Goal: Transaction & Acquisition: Purchase product/service

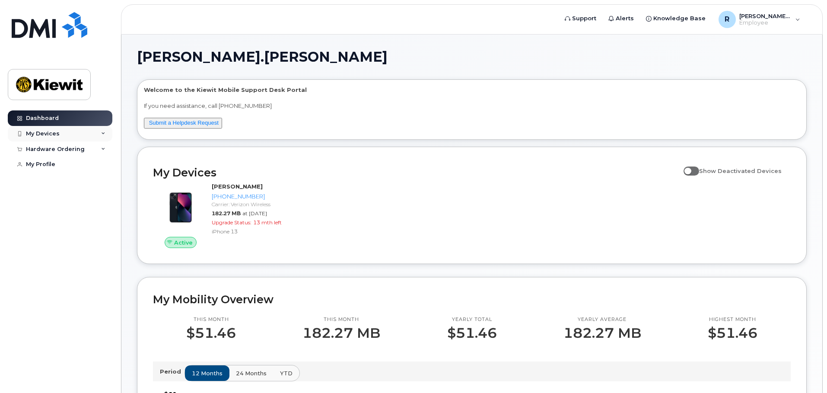
click at [99, 131] on div "My Devices" at bounding box center [60, 134] width 105 height 16
click at [93, 199] on div "Hardware Ordering" at bounding box center [60, 196] width 105 height 16
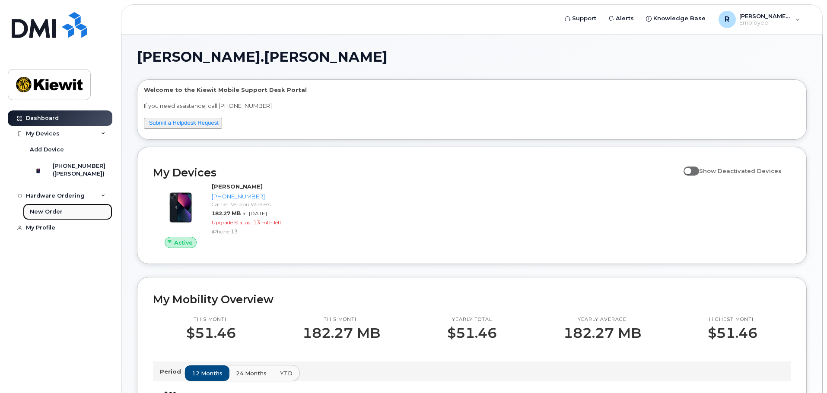
click at [48, 216] on div "New Order" at bounding box center [46, 212] width 33 height 8
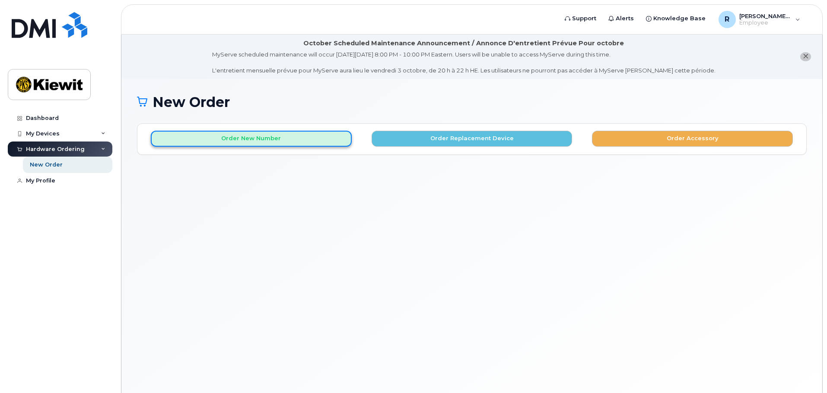
click at [327, 139] on button "Order New Number" at bounding box center [251, 139] width 201 height 16
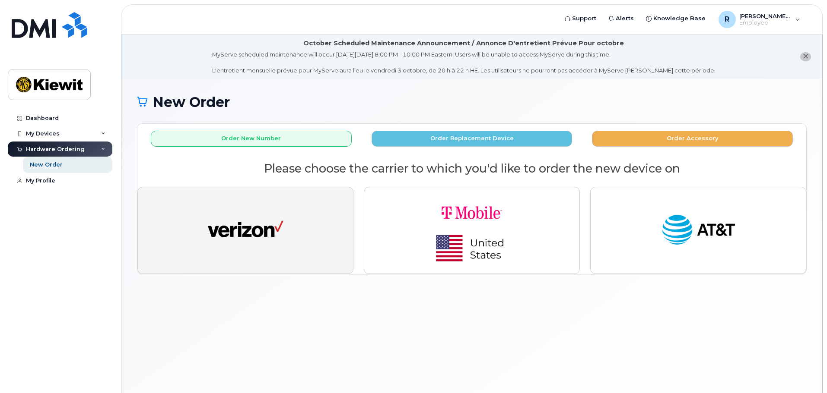
click at [293, 234] on button "button" at bounding box center [245, 230] width 216 height 87
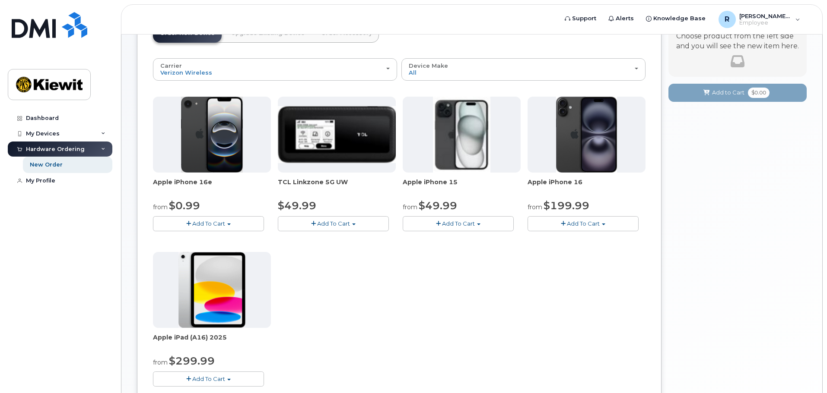
scroll to position [130, 0]
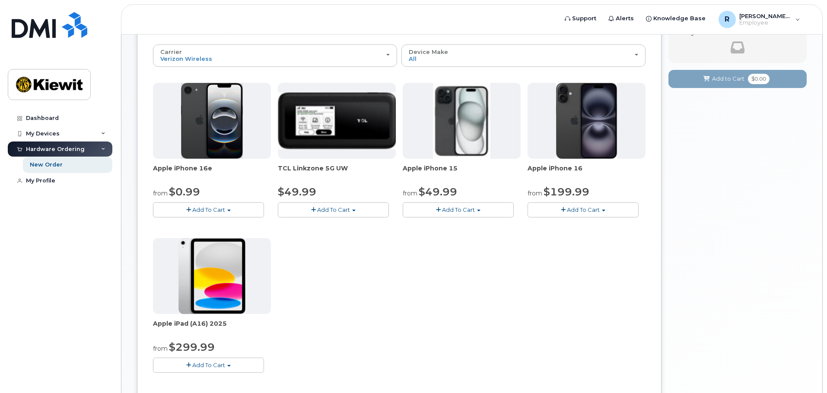
click at [469, 210] on span "Add To Cart" at bounding box center [458, 209] width 33 height 7
click at [219, 365] on span "Add To Cart" at bounding box center [208, 365] width 33 height 7
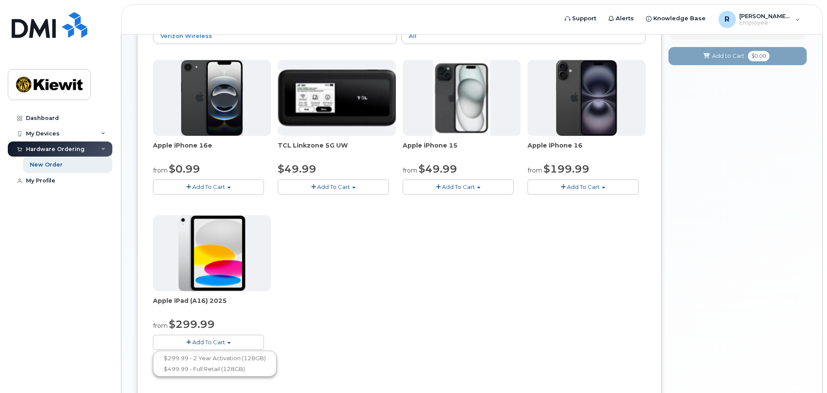
scroll to position [173, 0]
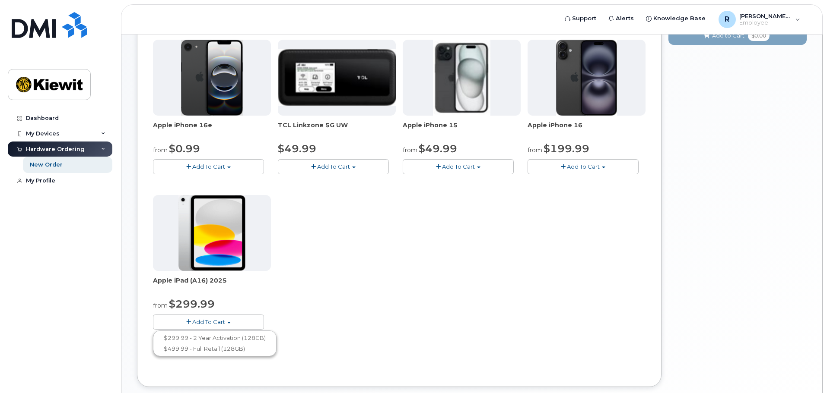
click at [476, 166] on button "Add To Cart" at bounding box center [458, 166] width 111 height 15
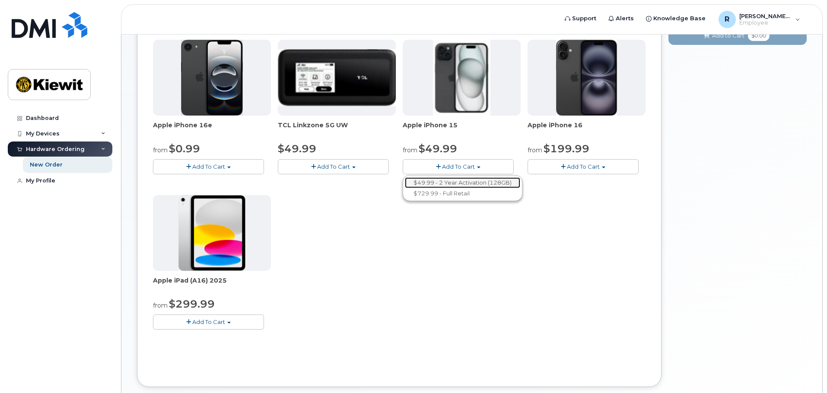
click at [466, 184] on link "$49.99 - 2 Year Activation (128GB)" at bounding box center [462, 183] width 115 height 11
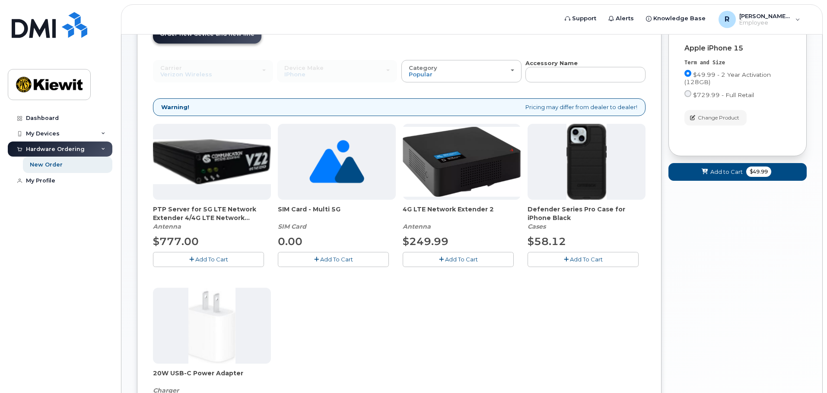
scroll to position [108, 0]
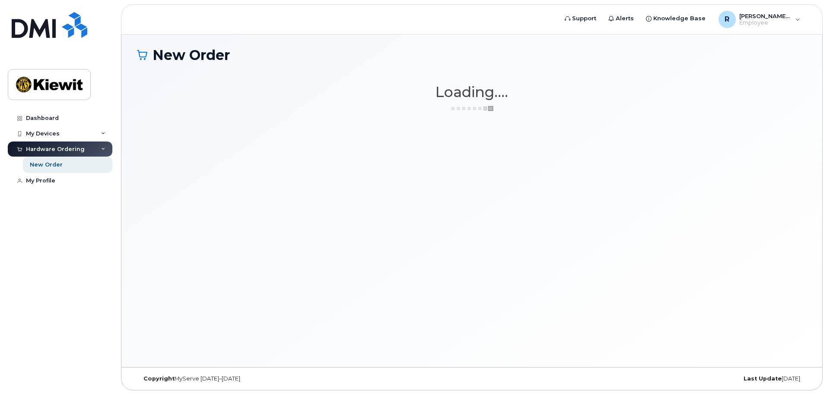
scroll to position [4, 0]
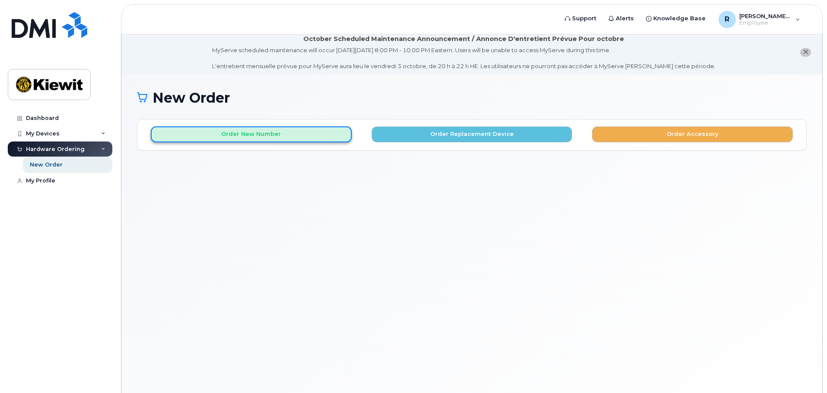
click at [280, 139] on button "Order New Number" at bounding box center [251, 135] width 201 height 16
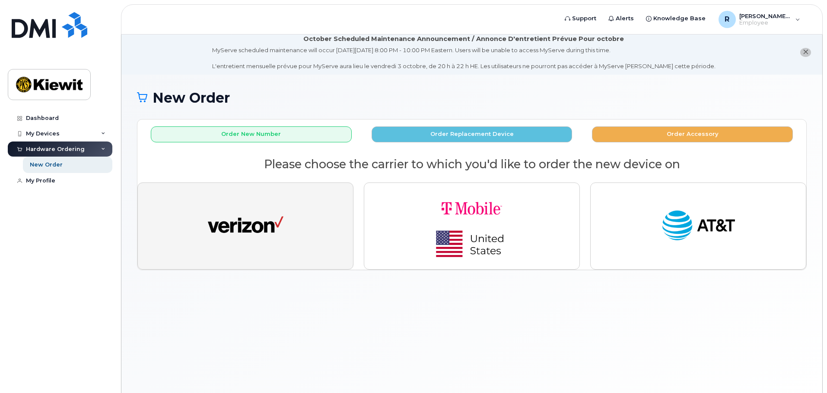
click at [270, 219] on img "button" at bounding box center [246, 226] width 76 height 39
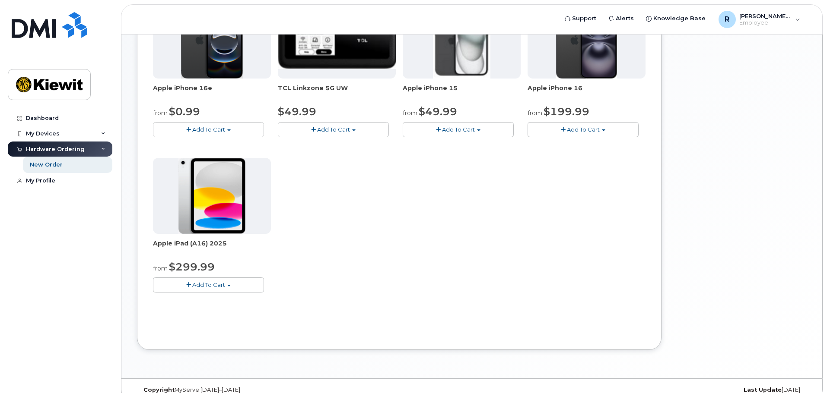
scroll to position [222, 0]
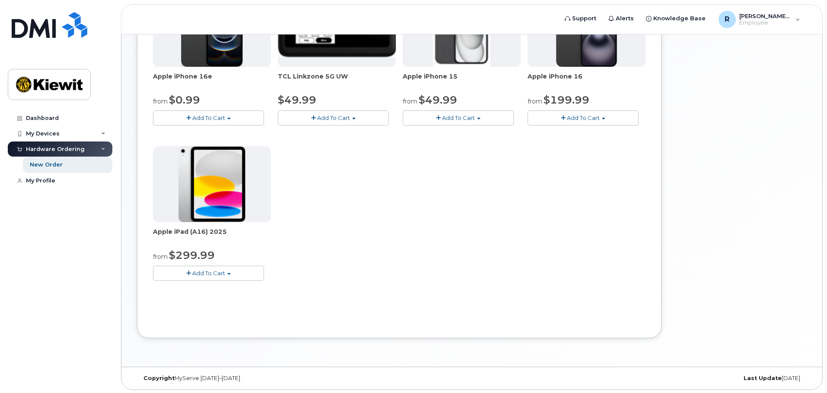
click at [205, 274] on span "Add To Cart" at bounding box center [208, 273] width 33 height 7
click at [213, 289] on link "$299.99 - 2 Year Activation (128GB)" at bounding box center [214, 289] width 119 height 11
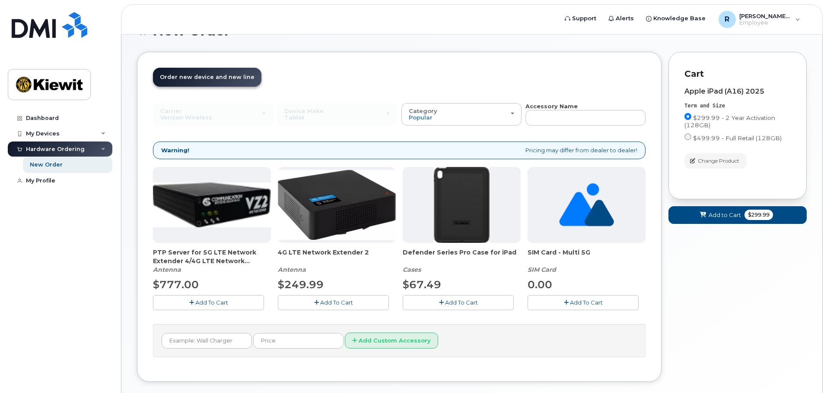
scroll to position [92, 0]
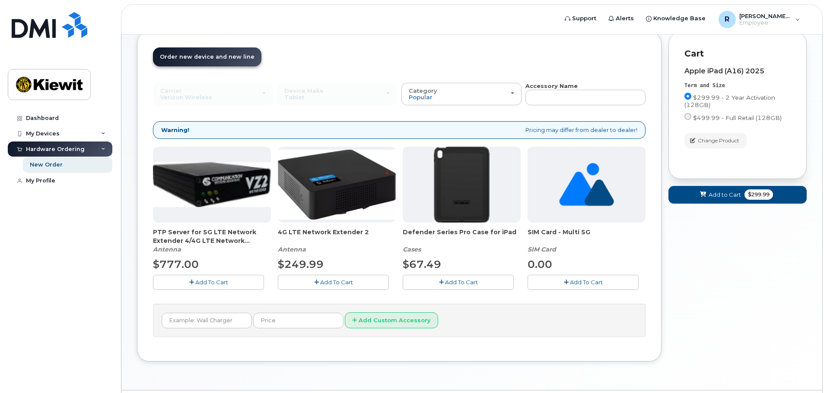
click at [460, 285] on span "Add To Cart" at bounding box center [461, 282] width 33 height 7
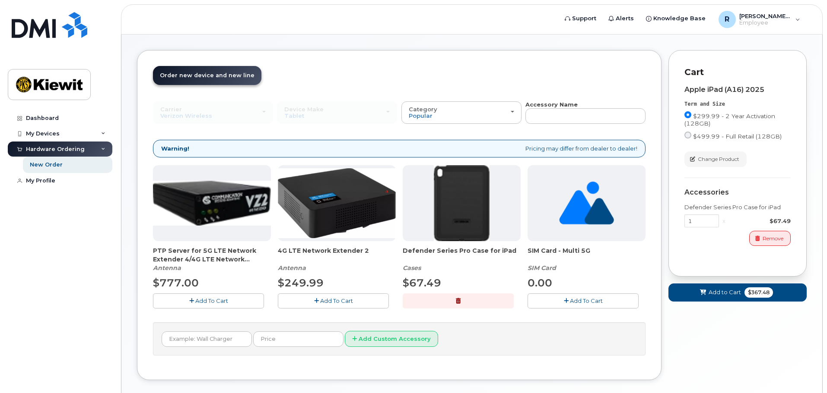
scroll to position [117, 0]
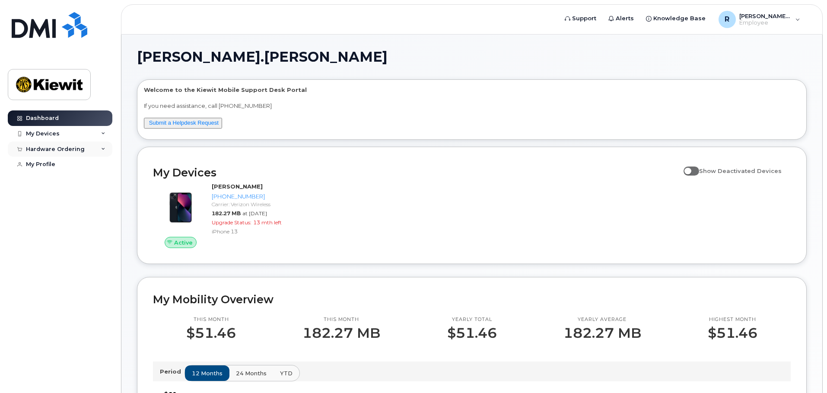
click at [101, 148] on icon at bounding box center [103, 149] width 4 height 4
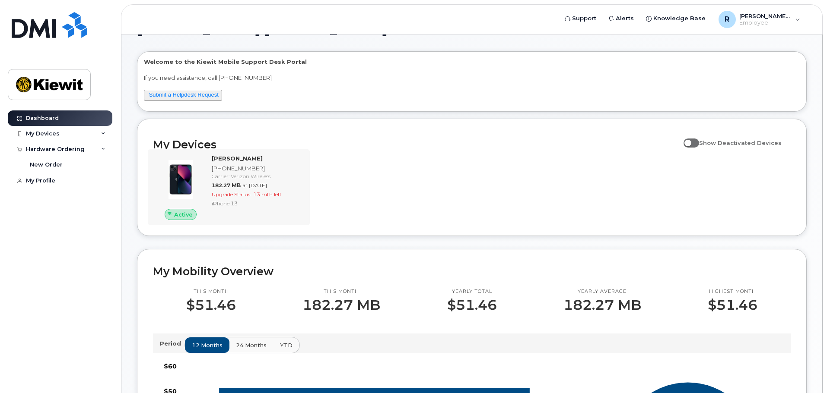
scroll to position [43, 0]
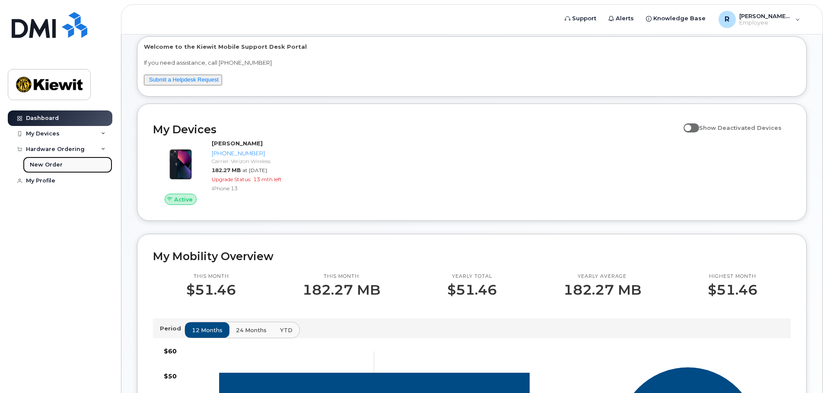
click at [49, 169] on link "New Order" at bounding box center [67, 165] width 89 height 16
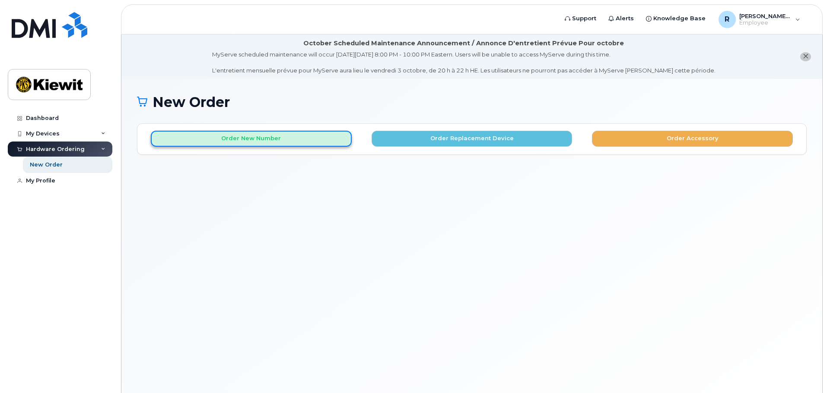
click at [244, 141] on button "Order New Number" at bounding box center [251, 139] width 201 height 16
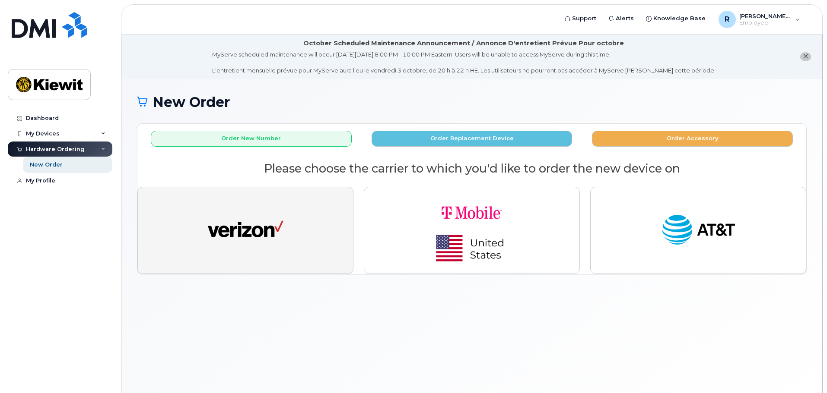
click at [283, 224] on button "button" at bounding box center [245, 230] width 216 height 87
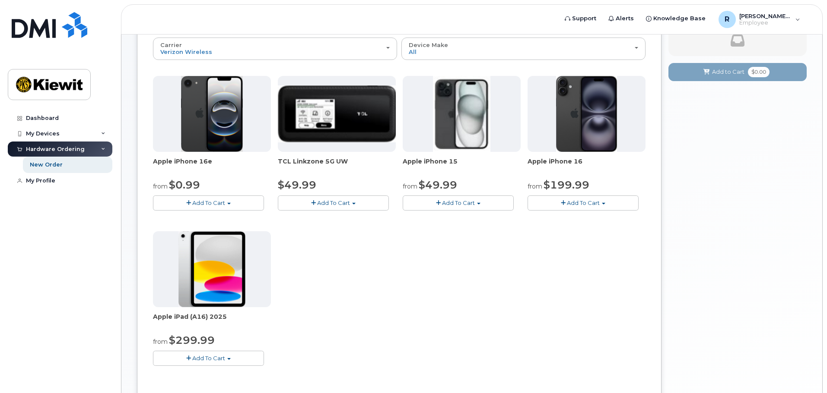
scroll to position [93, 0]
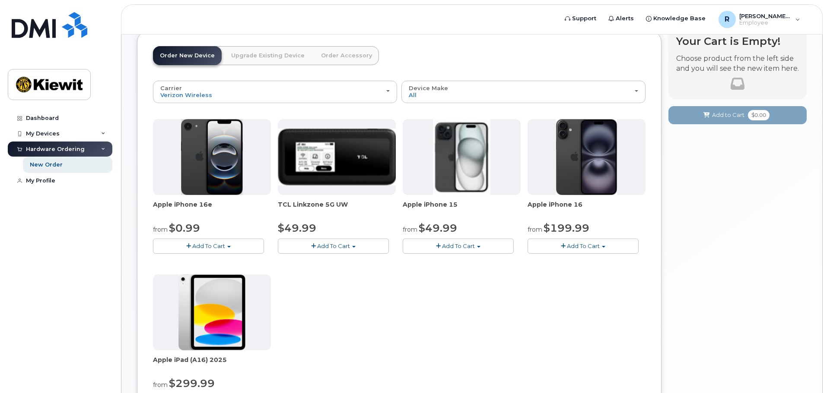
click at [478, 248] on span "button" at bounding box center [478, 247] width 3 height 2
click at [616, 311] on div "Apple iPhone 16e from $0.99 Add To Cart $0.99 - 2 Year Activation (128GB) $599.…" at bounding box center [399, 271] width 492 height 304
click at [473, 248] on span "Add To Cart" at bounding box center [458, 246] width 33 height 7
click at [576, 302] on div "Apple iPhone 16e from $0.99 Add To Cart $0.99 - 2 Year Activation (128GB) $599.…" at bounding box center [399, 271] width 492 height 304
click at [478, 247] on span "button" at bounding box center [478, 247] width 3 height 2
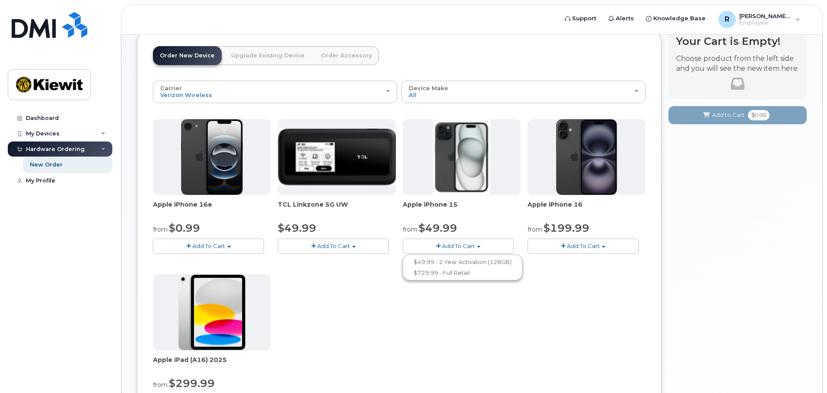
click at [563, 336] on div "Apple iPhone 16e from $0.99 Add To Cart $0.99 - 2 Year Activation (128GB) $599.…" at bounding box center [399, 271] width 492 height 304
click at [473, 246] on span "Add To Cart" at bounding box center [458, 246] width 33 height 7
click at [599, 295] on div "Apple iPhone 16e from $0.99 Add To Cart $0.99 - 2 Year Activation (128GB) $599.…" at bounding box center [399, 271] width 492 height 304
click at [475, 248] on button "Add To Cart" at bounding box center [458, 246] width 111 height 15
click at [496, 262] on link "$49.99 - 2 Year Activation (128GB)" at bounding box center [462, 262] width 115 height 11
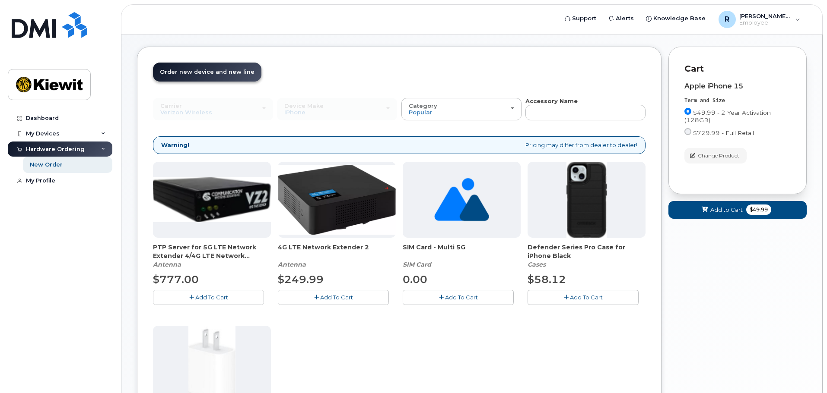
scroll to position [92, 0]
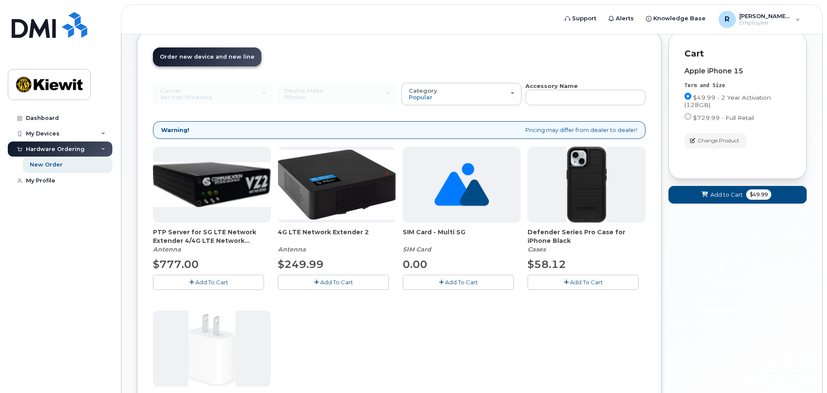
click at [466, 286] on span "Add To Cart" at bounding box center [461, 282] width 33 height 7
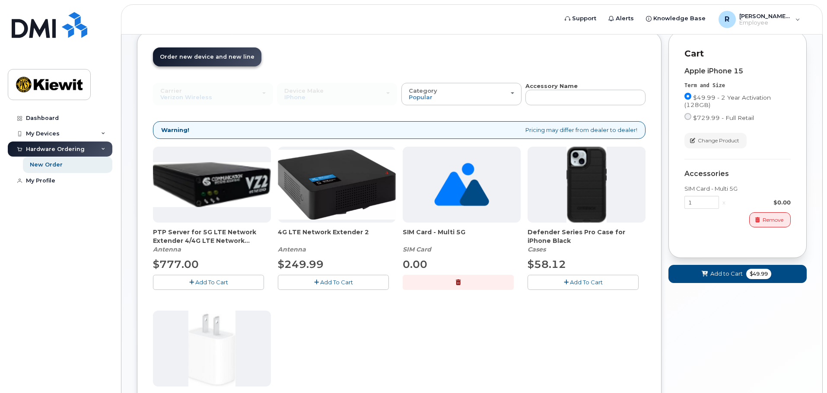
click at [611, 282] on button "Add To Cart" at bounding box center [582, 282] width 111 height 15
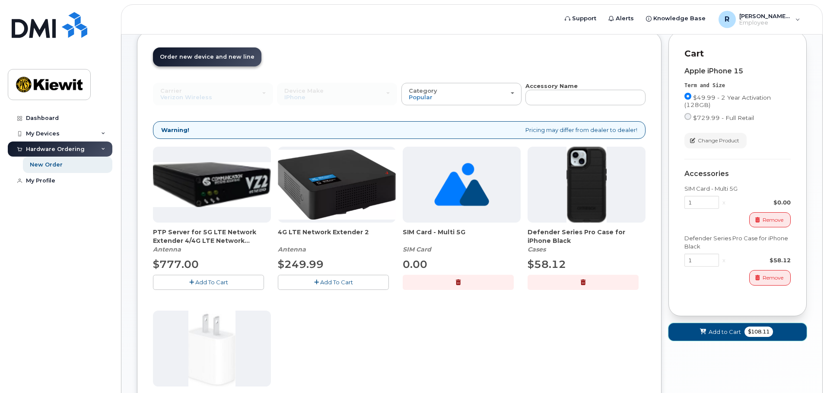
click at [713, 334] on span "Add to Cart" at bounding box center [724, 332] width 32 height 8
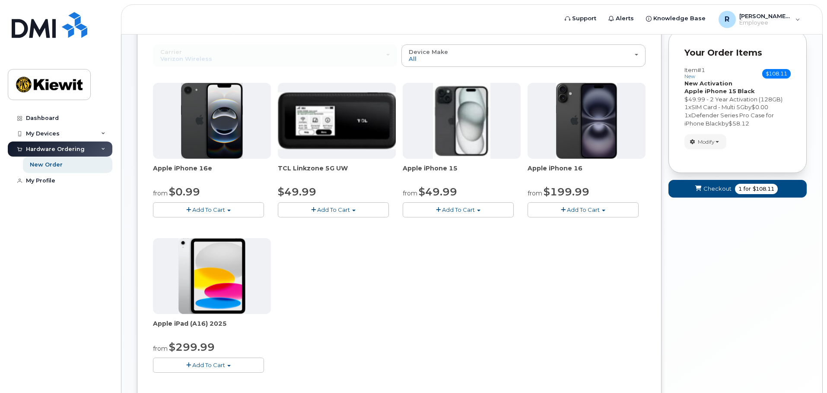
scroll to position [178, 0]
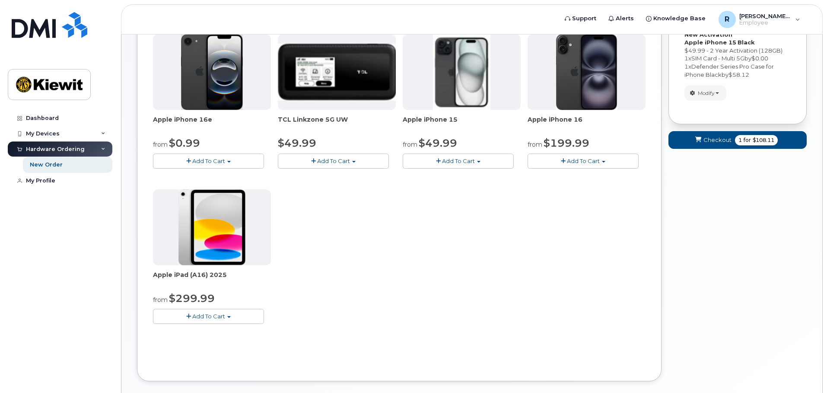
click at [222, 317] on span "Add To Cart" at bounding box center [208, 316] width 33 height 7
click at [245, 335] on link "$299.99 - 2 Year Activation (128GB)" at bounding box center [214, 332] width 119 height 11
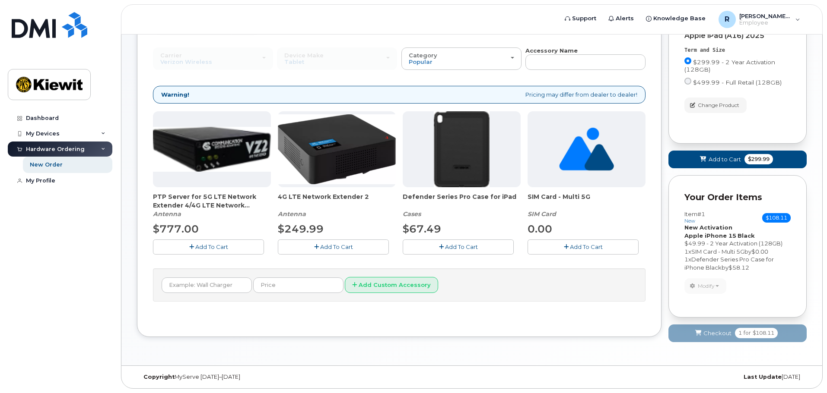
click at [468, 248] on span "Add To Cart" at bounding box center [461, 247] width 33 height 7
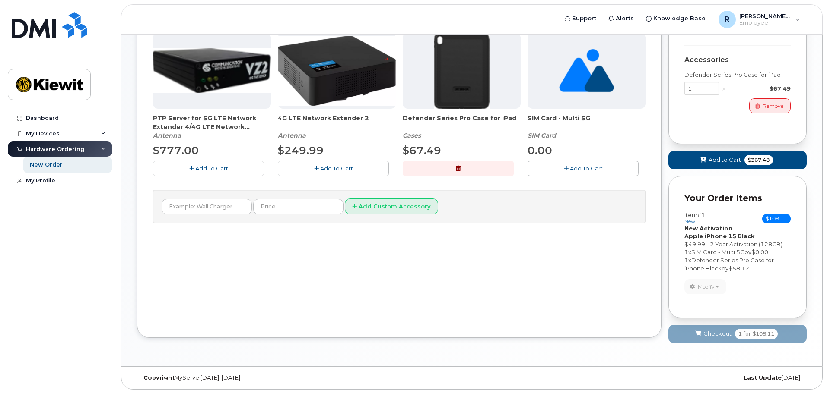
scroll to position [207, 0]
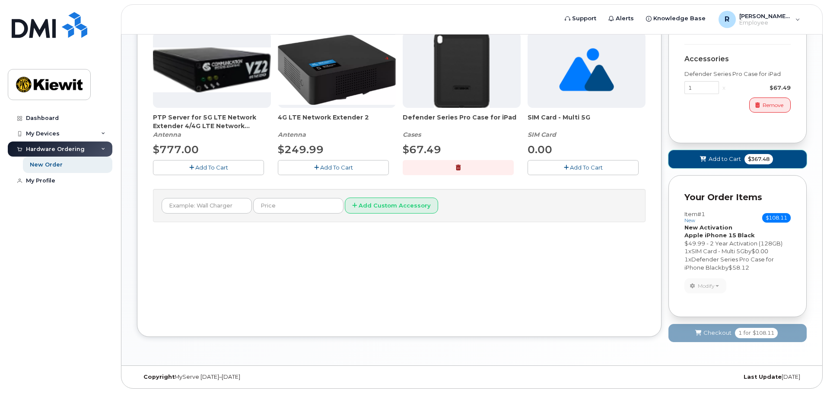
click at [717, 164] on button "Add to Cart $367.48" at bounding box center [737, 159] width 138 height 18
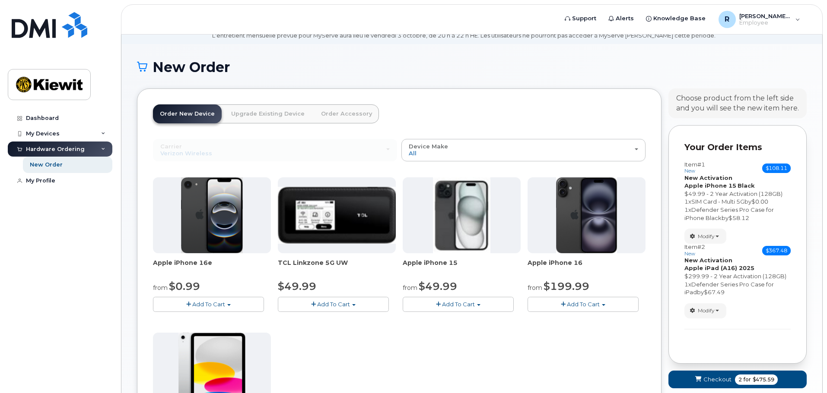
scroll to position [50, 0]
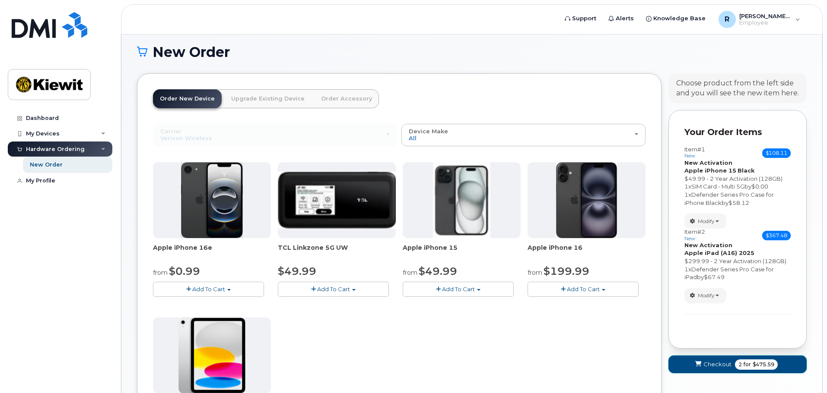
click at [715, 365] on span "Checkout" at bounding box center [717, 365] width 28 height 8
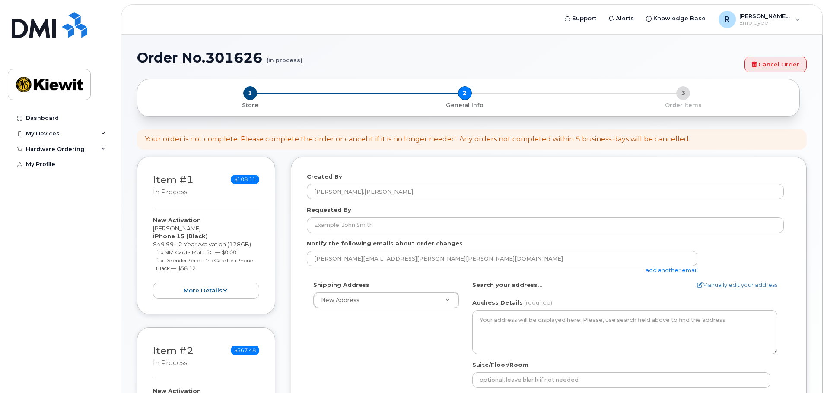
select select
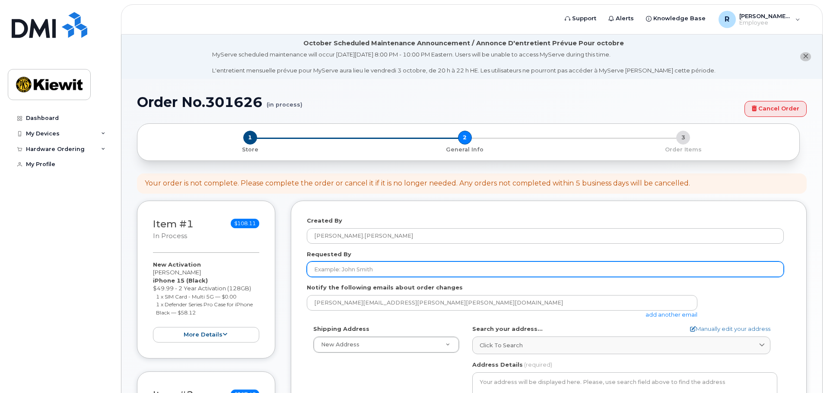
click at [366, 269] on input "Requested By" at bounding box center [545, 270] width 477 height 16
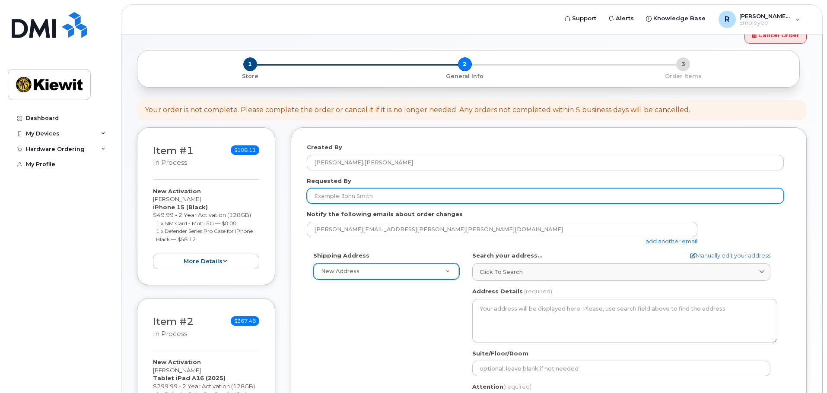
scroll to position [86, 0]
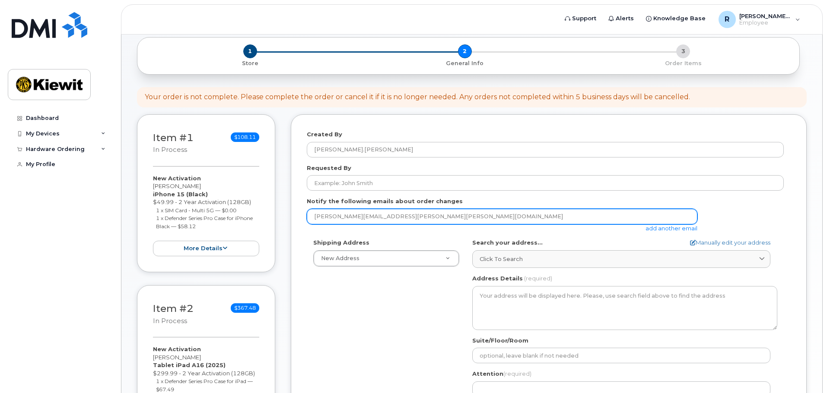
click at [394, 213] on input "[PERSON_NAME][EMAIL_ADDRESS][PERSON_NAME][PERSON_NAME][DOMAIN_NAME]" at bounding box center [502, 217] width 390 height 16
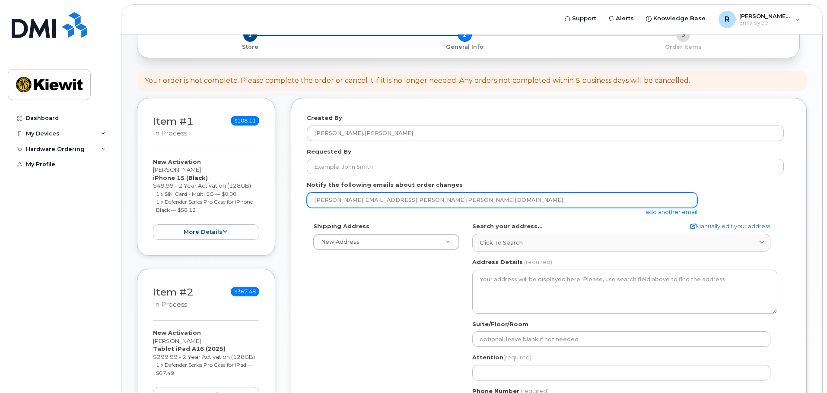
scroll to position [130, 0]
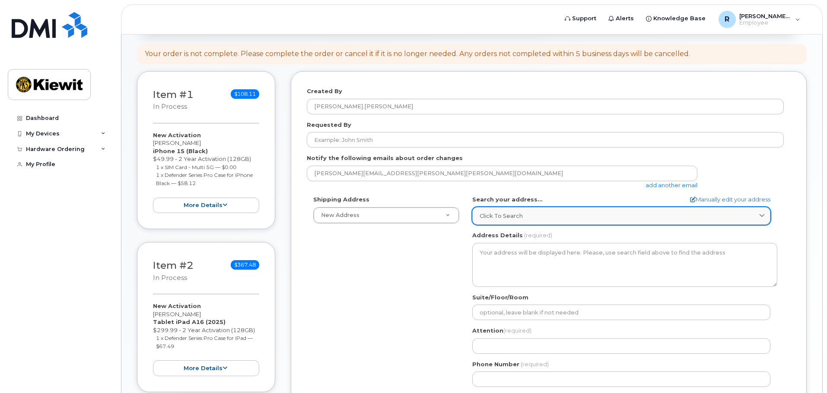
click at [517, 213] on span "Click to search" at bounding box center [500, 216] width 43 height 8
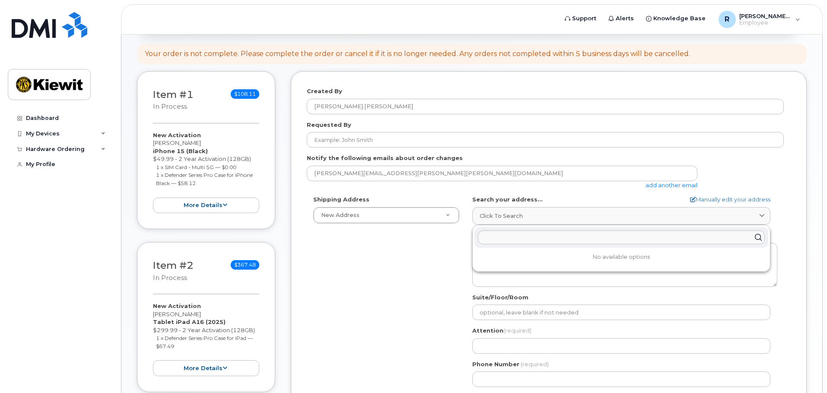
click at [379, 273] on div "Shipping Address New Address New Address AB Search your address... Manually edi…" at bounding box center [545, 295] width 477 height 198
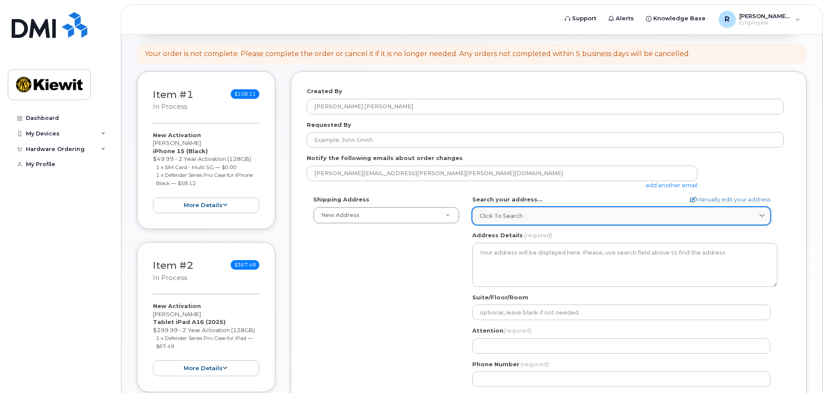
click at [495, 209] on link "Click to search" at bounding box center [621, 216] width 298 height 18
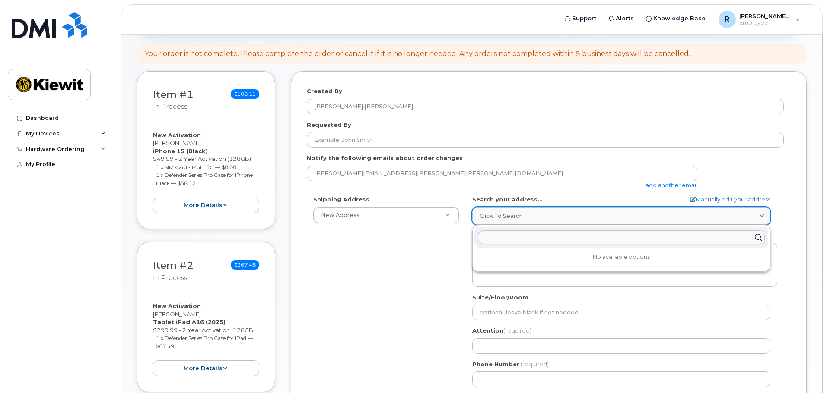
click at [591, 215] on div "Click to search" at bounding box center [620, 216] width 283 height 8
click at [559, 238] on input "text" at bounding box center [621, 238] width 287 height 14
paste input "[STREET_ADDRESS]"
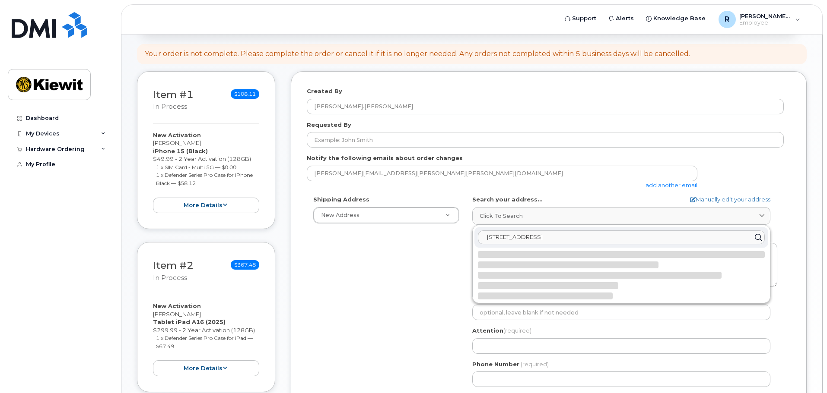
type input "[STREET_ADDRESS]"
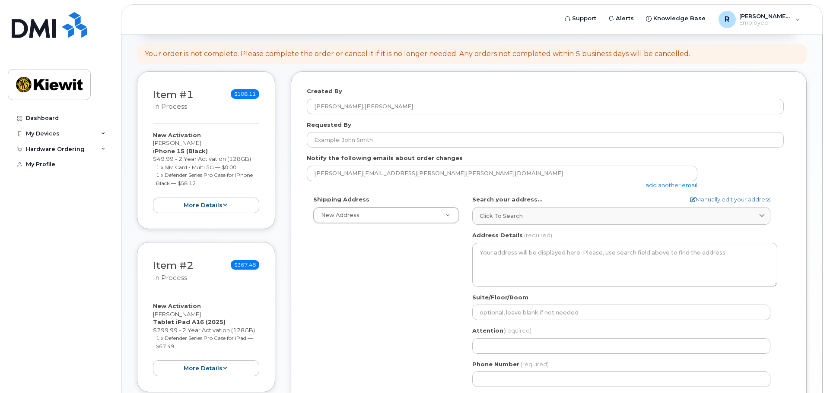
click at [558, 237] on div "Address Details (required)" at bounding box center [624, 259] width 305 height 56
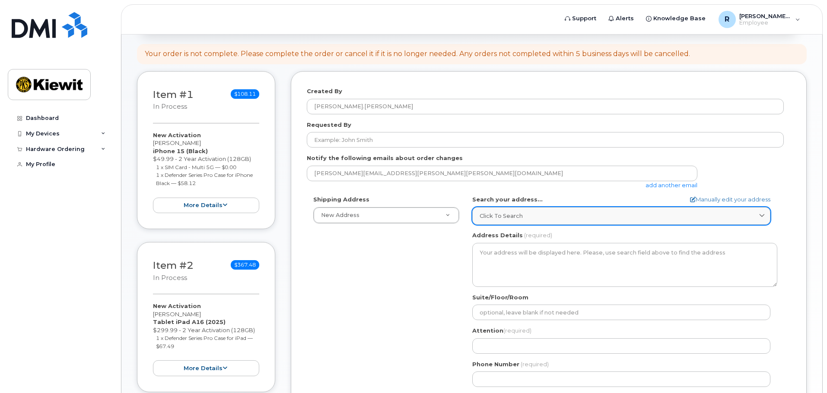
click at [561, 224] on link "Click to search" at bounding box center [621, 216] width 298 height 18
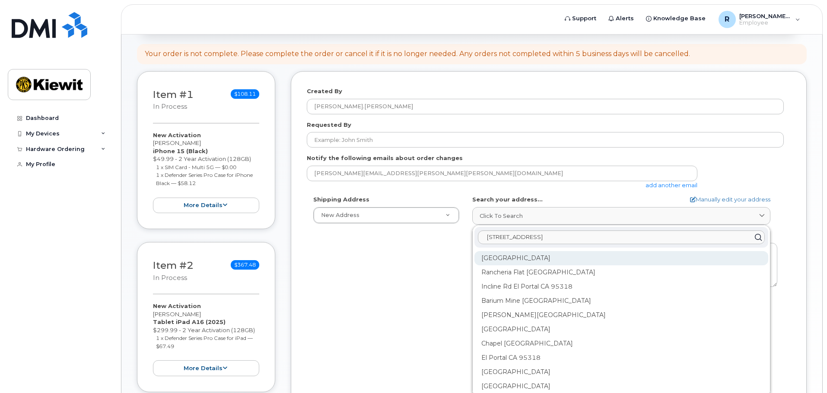
click at [564, 259] on div "Trailer Court Rd El Portal CA 95318" at bounding box center [621, 258] width 294 height 14
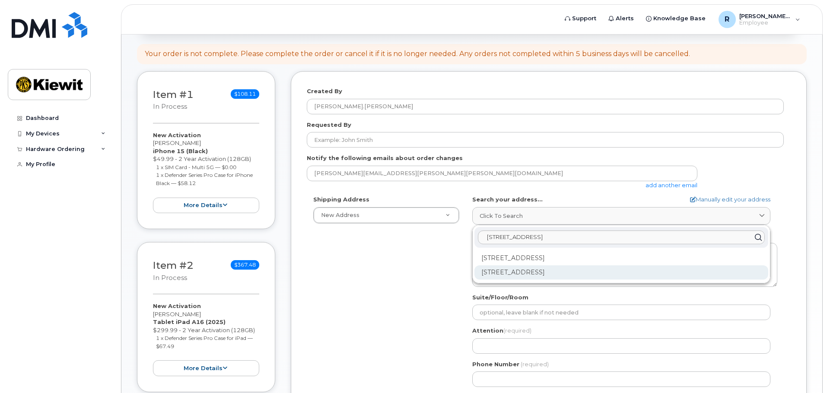
click at [599, 274] on div "5001 Trailer Court Rd El Portal CA 95318-1003" at bounding box center [621, 273] width 294 height 14
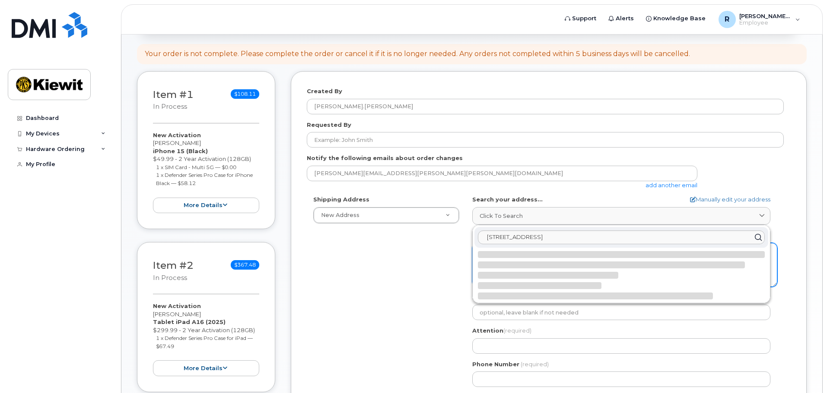
select select
type textarea "5001 Trailer Court Rd EL PORTAL CA 95318-1003 UNITED STATES"
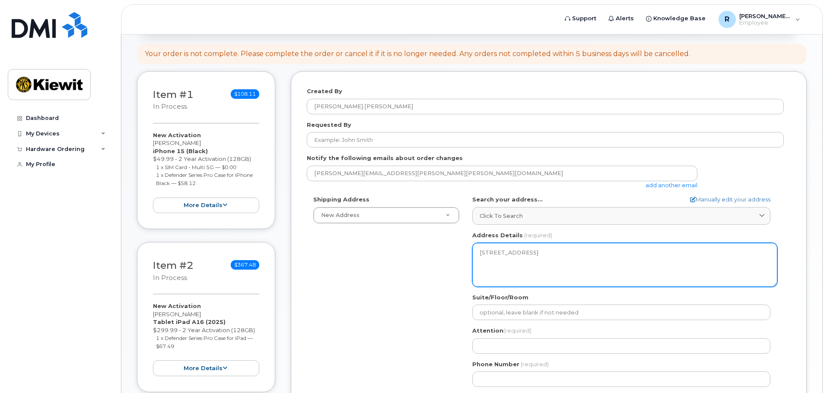
click at [552, 267] on textarea "5001 Trailer Court Rd EL PORTAL CA 95318-1003 UNITED STATES" at bounding box center [624, 265] width 305 height 44
click at [558, 255] on textarea "5001 Trailer Court Rd EL PORTAL CA 95318-1003 UNITED STATES" at bounding box center [624, 265] width 305 height 44
click at [558, 254] on textarea "5001 Trailer Court Rd EL PORTAL CA 95318-1003 UNITED STATES" at bounding box center [624, 265] width 305 height 44
click at [564, 251] on textarea "5001 Trailer Court Rd EL PORTAL CA 95318-1003 UNITED STATES" at bounding box center [624, 265] width 305 height 44
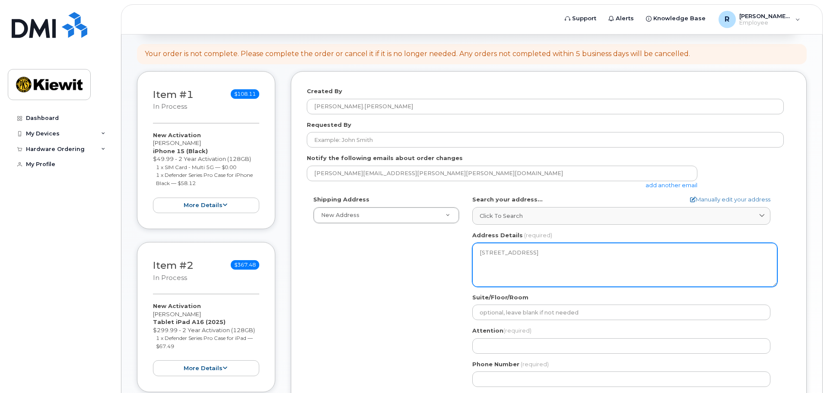
click at [561, 253] on textarea "5001 Trailer Court Rd EL PORTAL CA 95318-1003 UNITED STATES" at bounding box center [624, 265] width 305 height 44
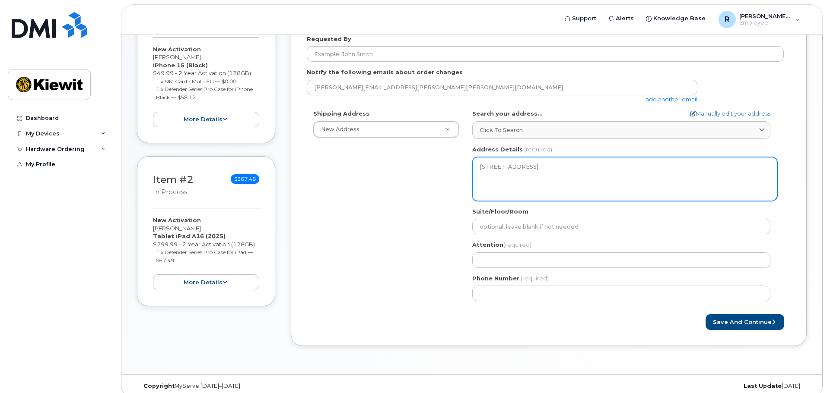
scroll to position [225, 0]
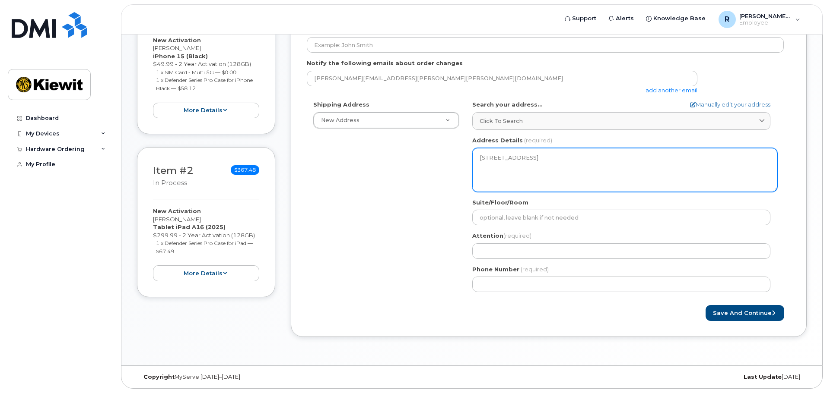
click at [566, 158] on textarea "5001 Trailer Court Rd EL PORTAL CA 95318-1003 UNITED STATES" at bounding box center [624, 170] width 305 height 44
click at [566, 152] on textarea "5001 Trailer Court Rd EL PORTAL CA 95318-1003 UNITED STATES" at bounding box center [624, 170] width 305 height 44
click at [562, 155] on textarea "5001 Trailer Court Rd EL PORTAL CA 95318-1003 UNITED STATES" at bounding box center [624, 170] width 305 height 44
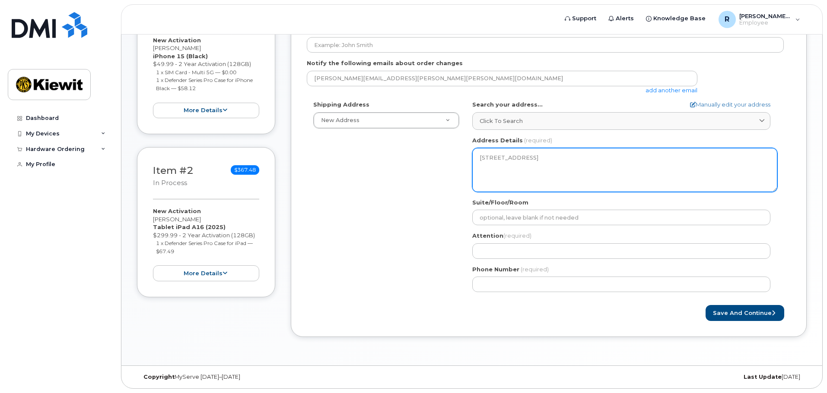
click at [562, 155] on textarea "5001 Trailer Court Rd EL PORTAL CA 95318-1003 UNITED STATES" at bounding box center [624, 170] width 305 height 44
click at [562, 154] on textarea "5001 Trailer Court Rd EL PORTAL CA 95318-1003 UNITED STATES" at bounding box center [624, 170] width 305 height 44
click at [545, 155] on textarea "5001 Trailer Court Rd EL PORTAL CA 95318-1003 UNITED STATES" at bounding box center [624, 170] width 305 height 44
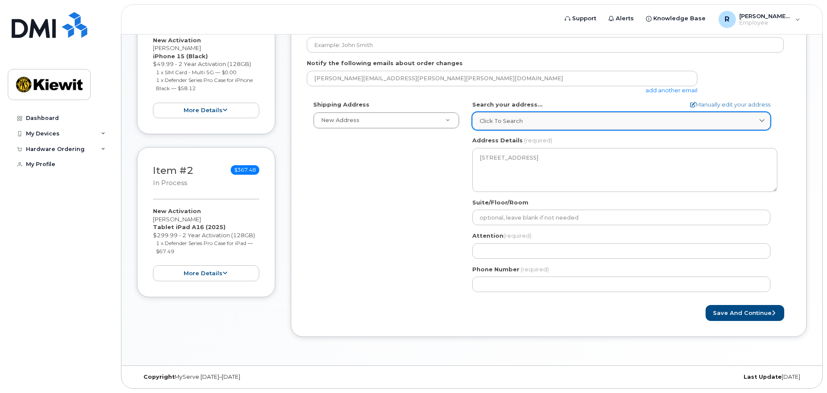
click at [520, 125] on link "Click to search" at bounding box center [621, 121] width 298 height 18
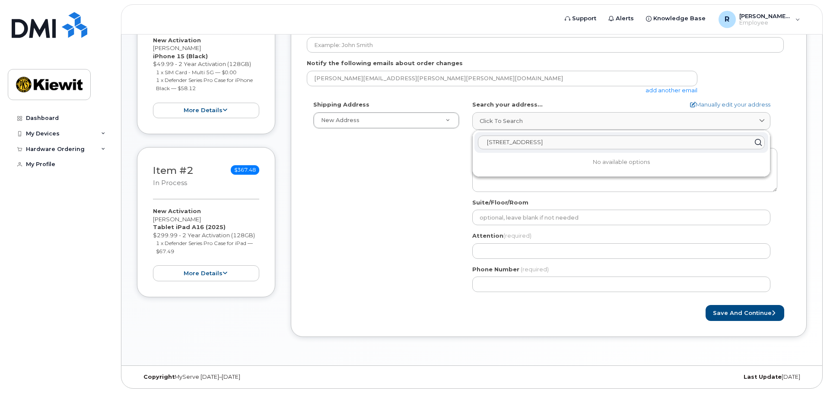
click at [555, 149] on input "5001 Trailer Ct Space B4, El Portal, CA, 95318" at bounding box center [621, 143] width 287 height 14
click at [705, 305] on button "Save and Continue" at bounding box center [744, 313] width 79 height 16
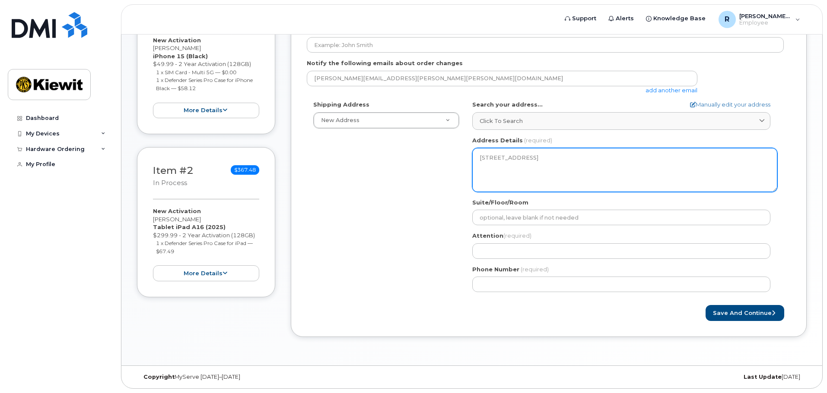
click at [540, 158] on textarea "5001 Trailer Court Rd EL PORTAL CA 95318-1003 UNITED STATES" at bounding box center [624, 170] width 305 height 44
click at [552, 156] on textarea "5001 Trailer Court Rd EL PORTAL CA 95318-1003 UNITED STATES" at bounding box center [624, 170] width 305 height 44
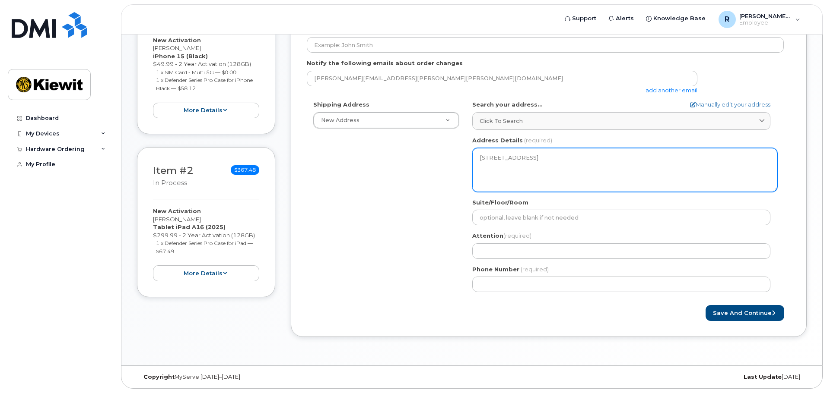
click at [552, 156] on textarea "5001 Trailer Court Rd EL PORTAL CA 95318-1003 UNITED STATES" at bounding box center [624, 170] width 305 height 44
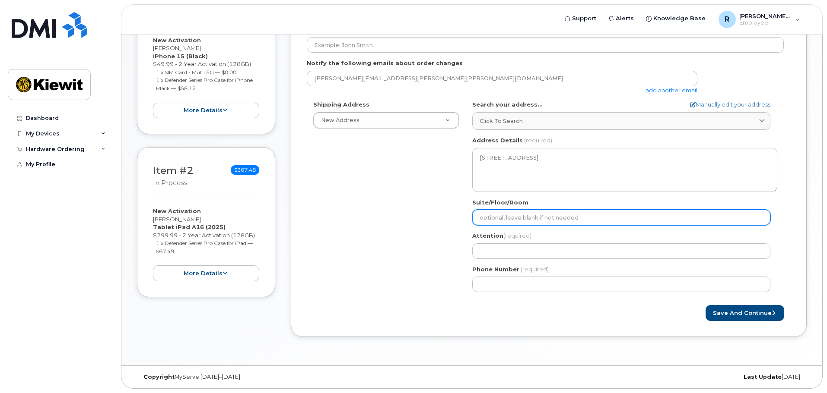
click at [499, 225] on input "Suite/Floor/Room" at bounding box center [621, 218] width 298 height 16
select select
type input "S"
select select
type input "Sp"
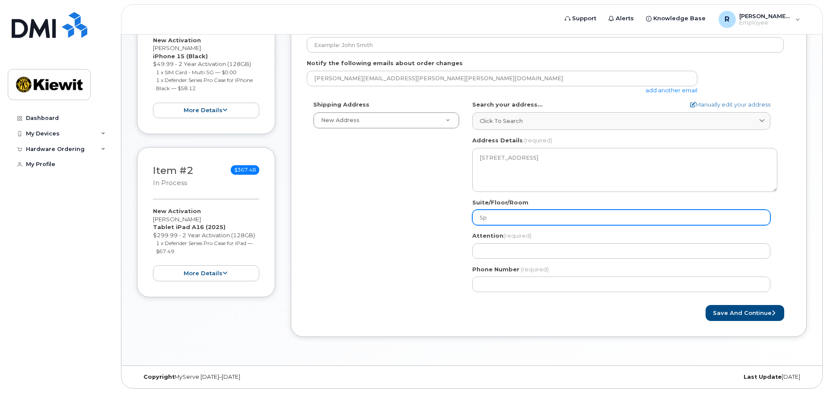
select select
type input "Spa"
select select
type input "Spac"
select select
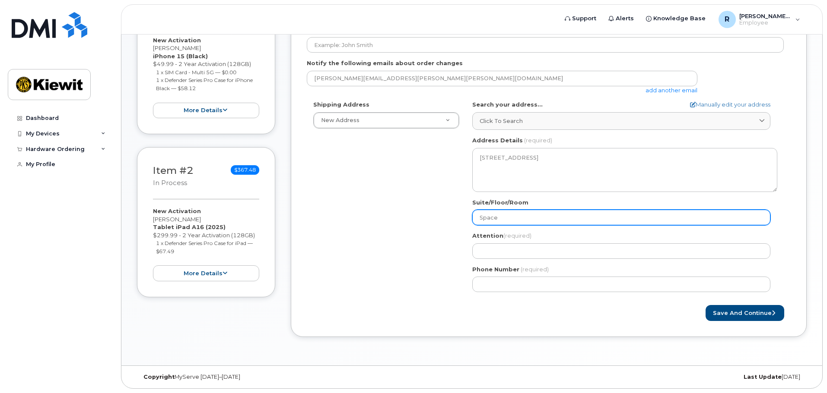
type input "Space"
select select
type input "Space B"
select select
type input "Space B4"
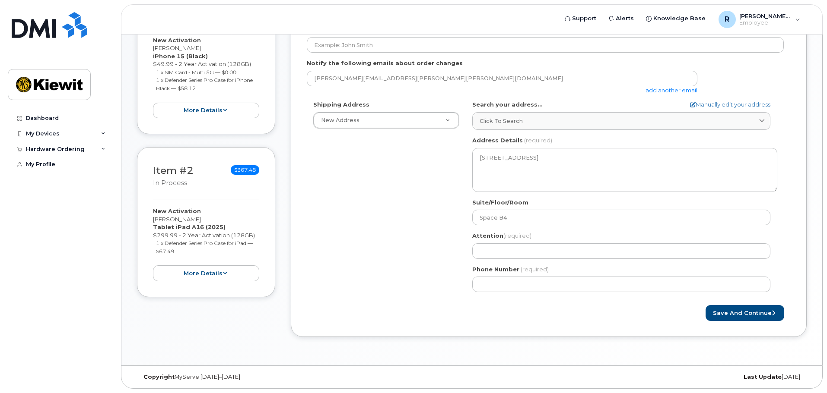
click at [419, 209] on div "Shipping Address New Address New Address CA El Portal Search your address... Ma…" at bounding box center [545, 200] width 477 height 198
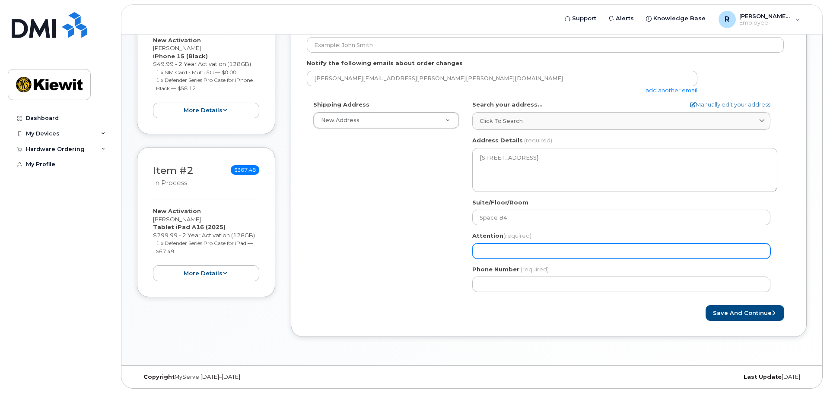
click at [496, 251] on input "Attention (required)" at bounding box center [621, 252] width 298 height 16
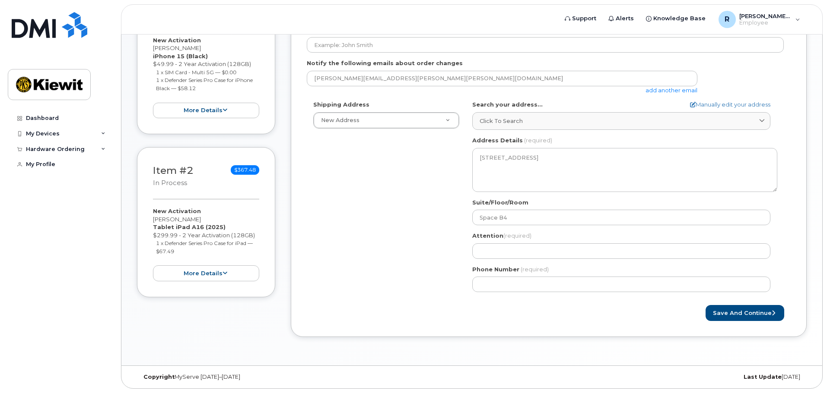
click at [439, 262] on div "Shipping Address New Address New Address CA El Portal Search your address... Ma…" at bounding box center [545, 200] width 477 height 198
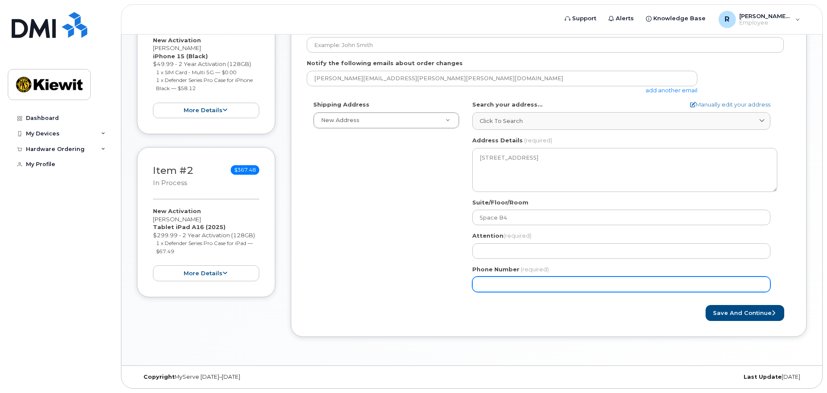
click at [496, 279] on input "Phone Number" at bounding box center [621, 285] width 298 height 16
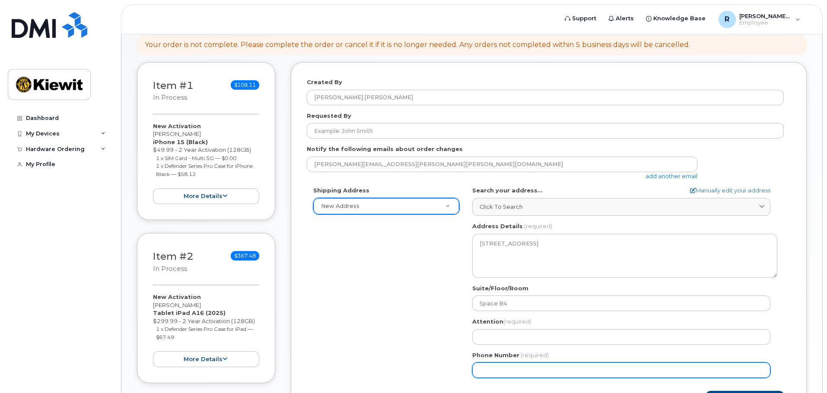
scroll to position [138, 0]
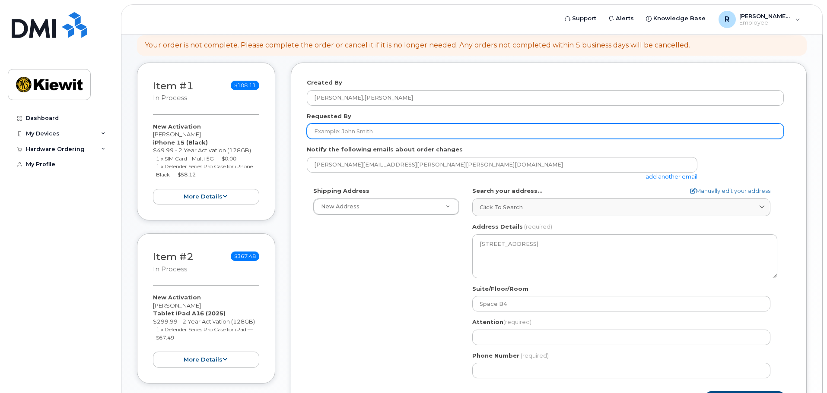
click at [362, 134] on input "Requested By" at bounding box center [545, 132] width 477 height 16
type input "[PERSON_NAME]"
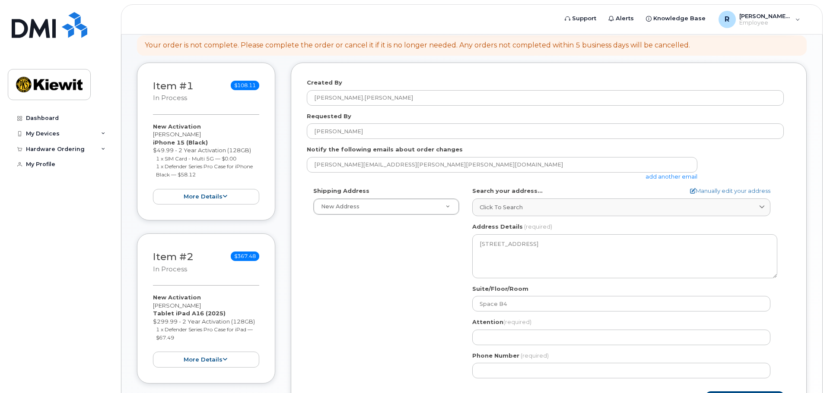
click at [388, 297] on div "Shipping Address New Address New Address CA El Portal Search your address... Ma…" at bounding box center [545, 286] width 477 height 198
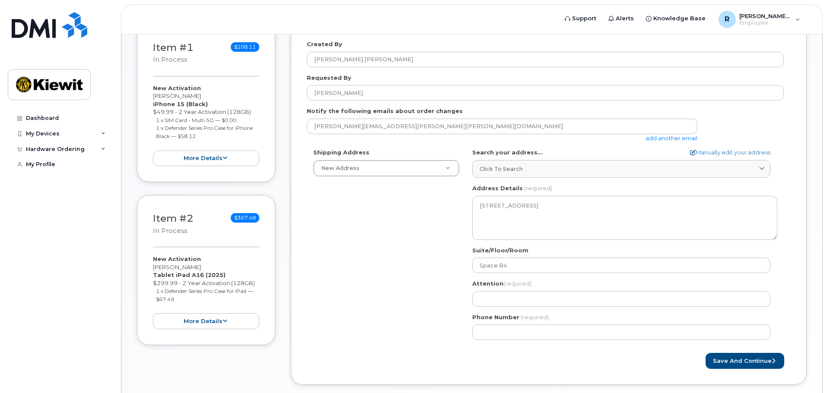
scroll to position [225, 0]
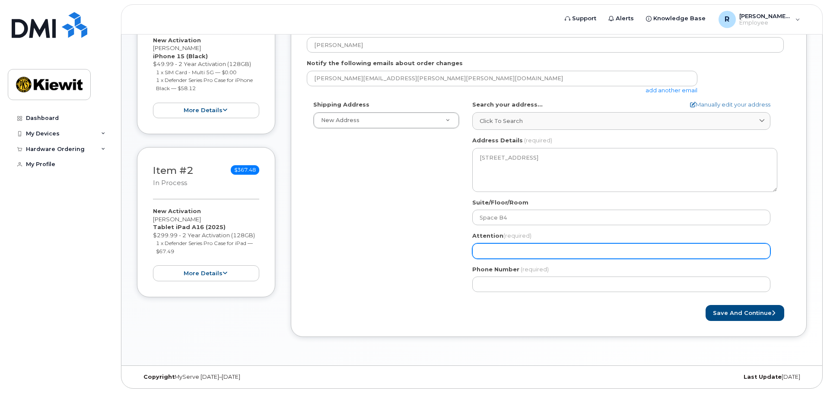
click at [524, 248] on input "Attention (required)" at bounding box center [621, 252] width 298 height 16
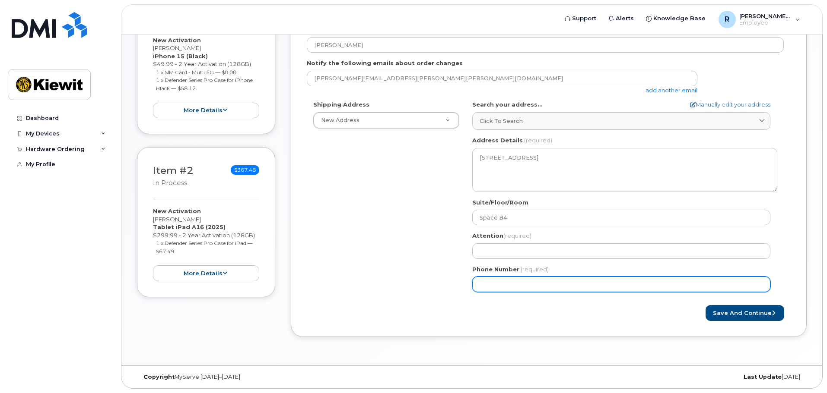
click at [529, 287] on input "Phone Number" at bounding box center [621, 285] width 298 height 16
paste input "4083845844"
select select
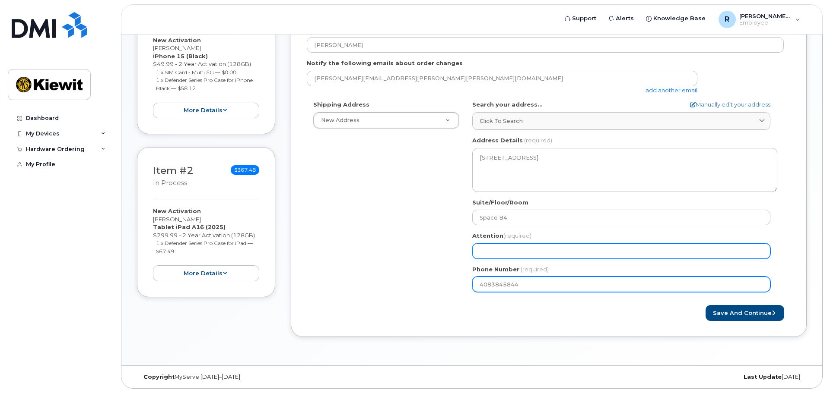
type input "4083845844"
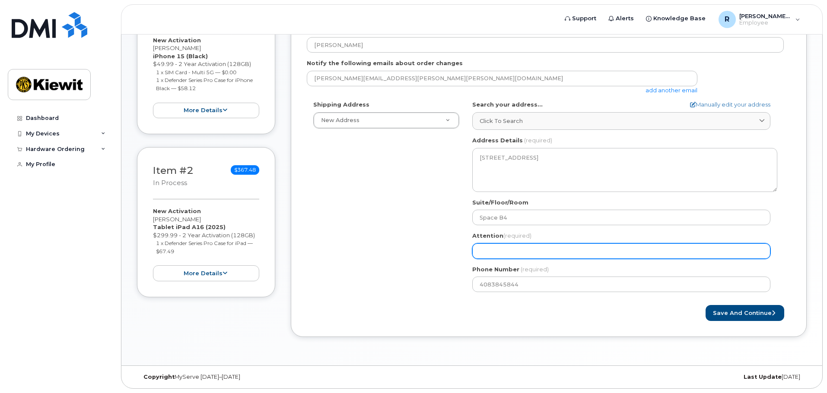
click at [517, 251] on input "Attention (required)" at bounding box center [621, 252] width 298 height 16
select select
type input "O"
select select
type input "Ol"
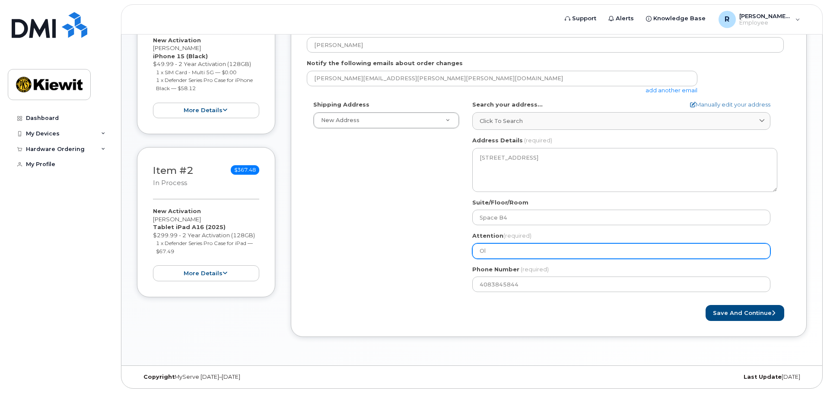
select select
type input "Oll"
select select
type input "Olli"
select select
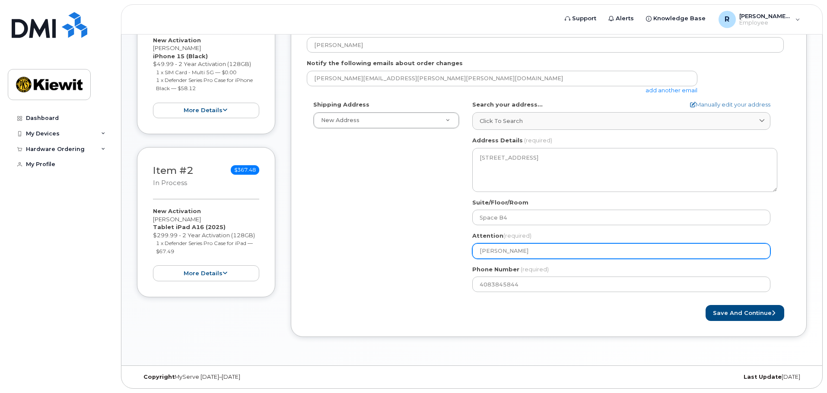
type input "Ollie"
select select
type input "Ollie W"
select select
type input "Ollie"
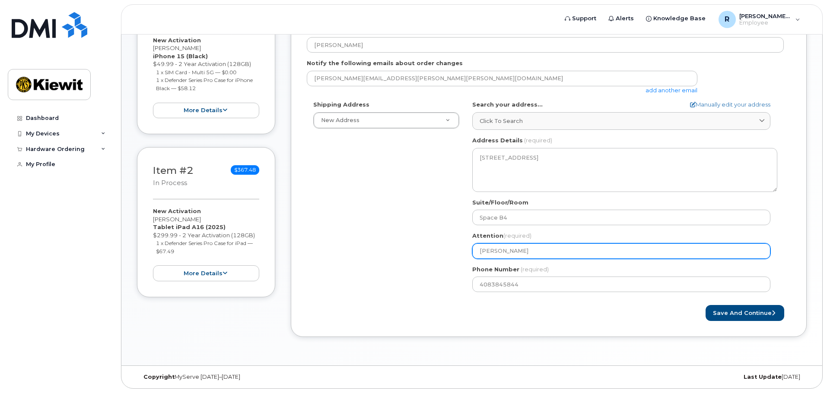
select select
type input "Ollie E"
select select
type input "Ollie Ed"
select select
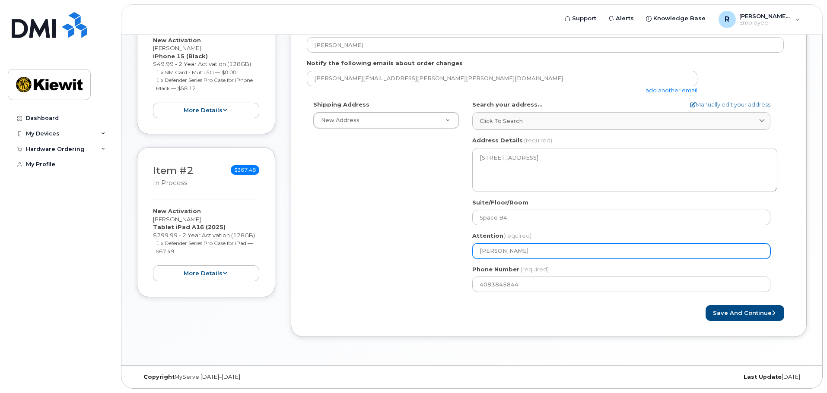
type input "Ollie Edw"
select select
type input "Ollie Edwa"
select select
type input "Ollie Edwar"
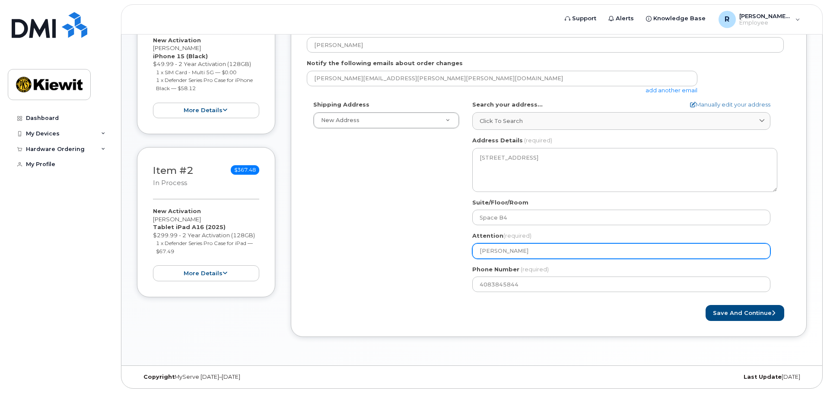
select select
type input "Ollie Edward"
select select
type input "[PERSON_NAME]"
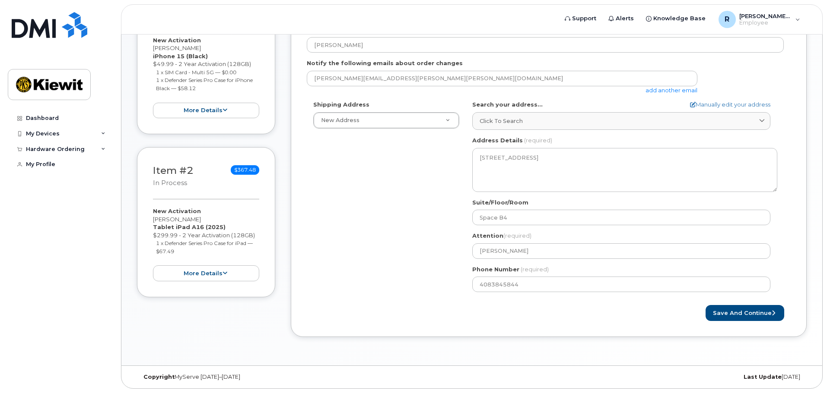
click at [443, 231] on div "Shipping Address New Address New Address CA El Portal Search your address... Ma…" at bounding box center [545, 200] width 477 height 198
click at [743, 314] on button "Save and Continue" at bounding box center [744, 313] width 79 height 16
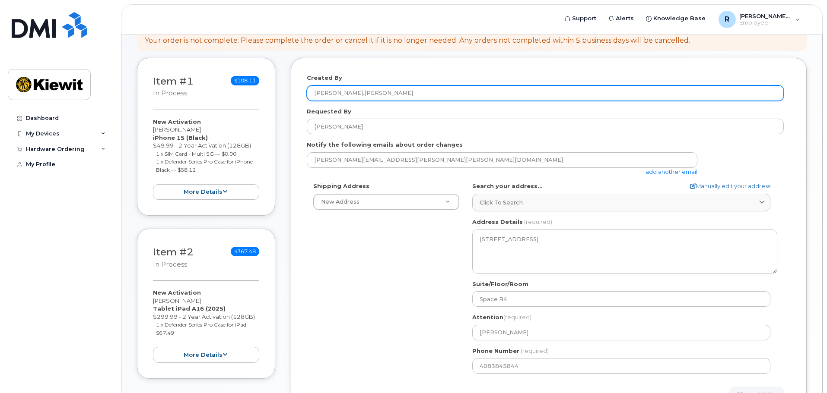
scroll to position [138, 0]
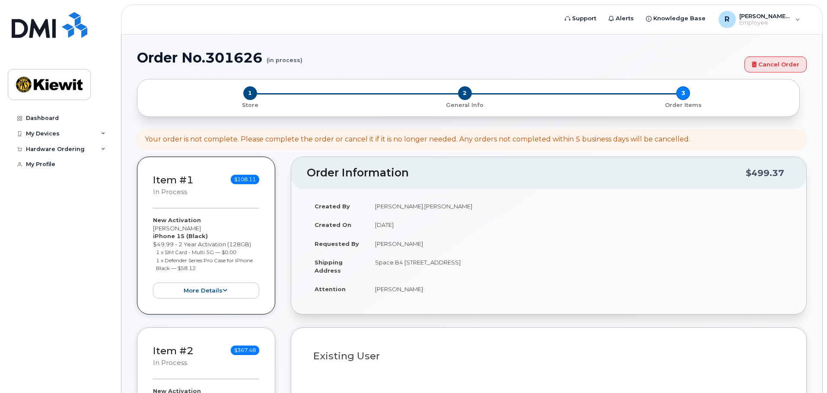
select select
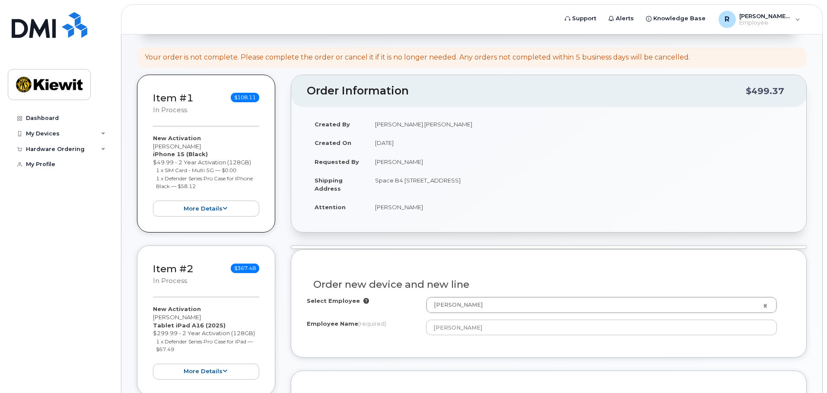
scroll to position [131, 0]
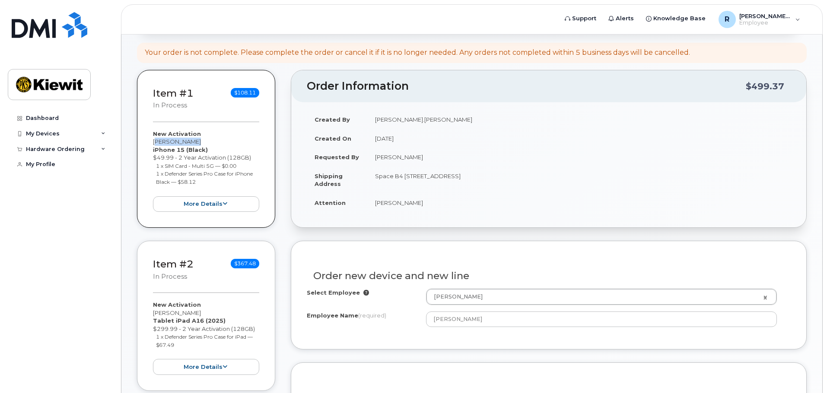
drag, startPoint x: 172, startPoint y: 146, endPoint x: 137, endPoint y: 142, distance: 35.6
click at [137, 142] on div "Item #1 in process $108.11 New Activation [PERSON_NAME] iPhone 15 (Black) $49.9…" at bounding box center [206, 149] width 138 height 158
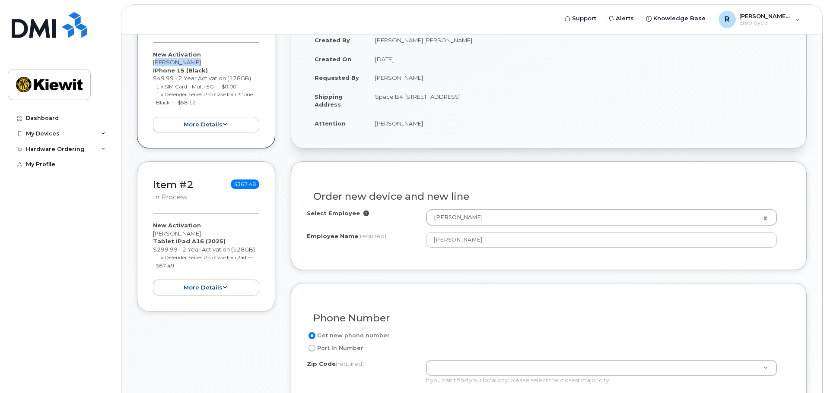
scroll to position [217, 0]
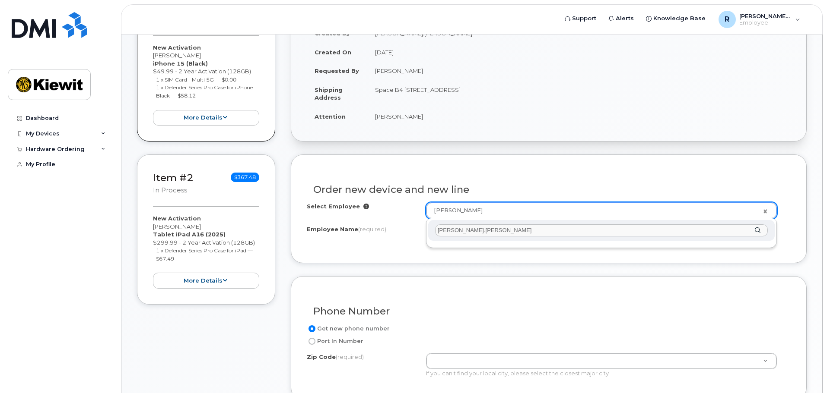
click at [490, 232] on input "[PERSON_NAME].[PERSON_NAME]" at bounding box center [601, 231] width 333 height 13
drag, startPoint x: 490, startPoint y: 232, endPoint x: 405, endPoint y: 229, distance: 85.6
click at [405, 229] on body "Support Alerts Knowledge Base R [PERSON_NAME].[PERSON_NAME] Employee English Fr…" at bounding box center [413, 298] width 827 height 1031
type input "[PERSON_NAME]"
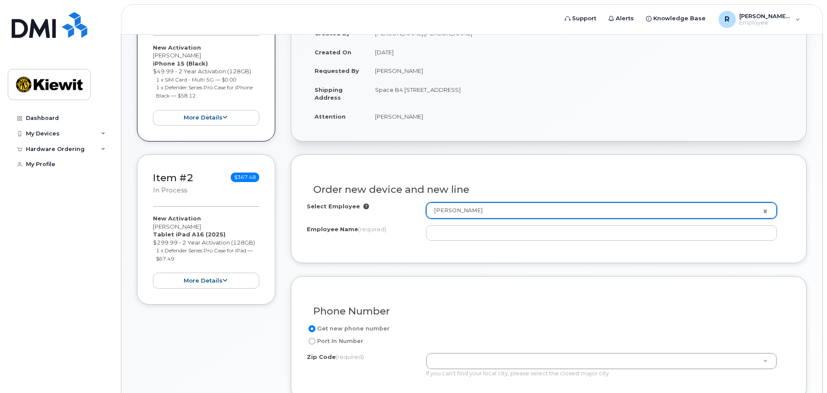
click at [765, 210] on link "[PERSON_NAME]" at bounding box center [601, 211] width 350 height 16
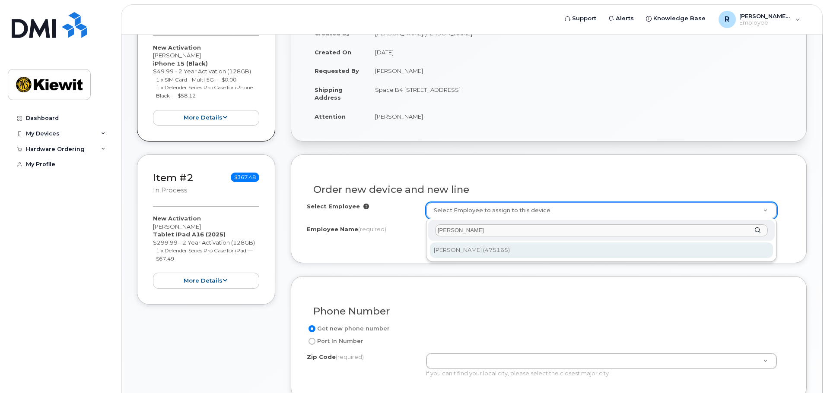
type input "[PERSON_NAME]"
type input "2302797"
type input "[PERSON_NAME]"
type input "[STREET_ADDRESS]"
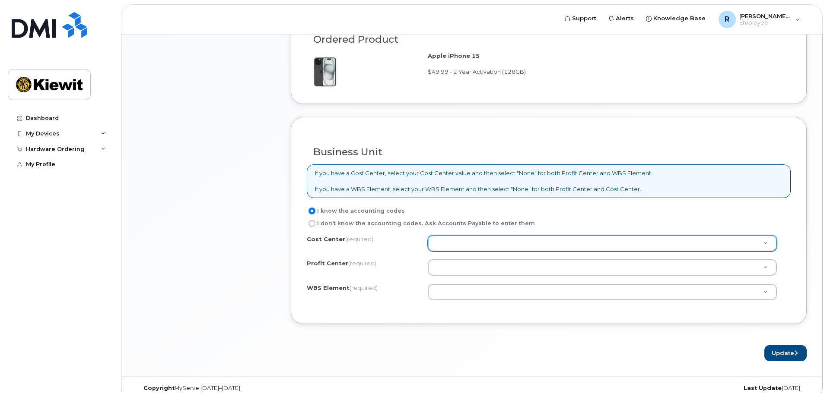
scroll to position [637, 0]
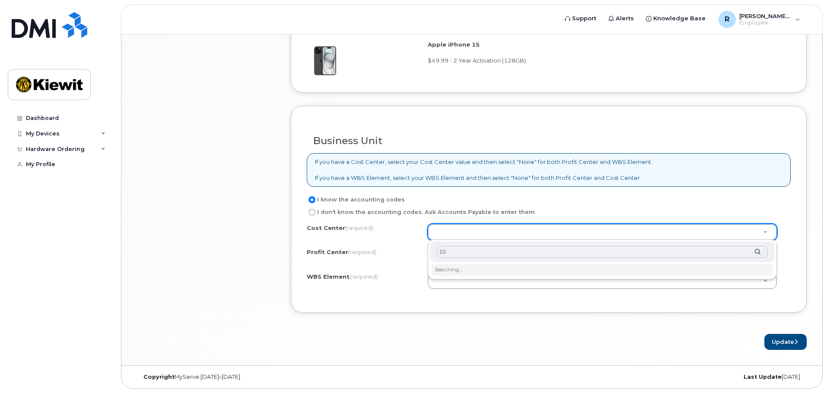
type input "1"
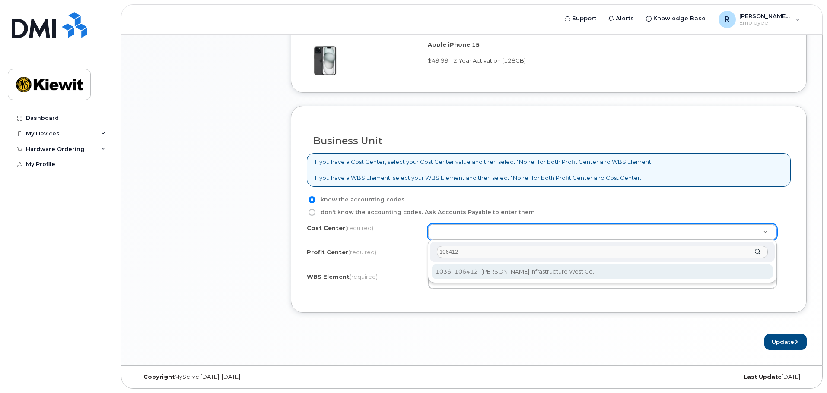
type input "106412"
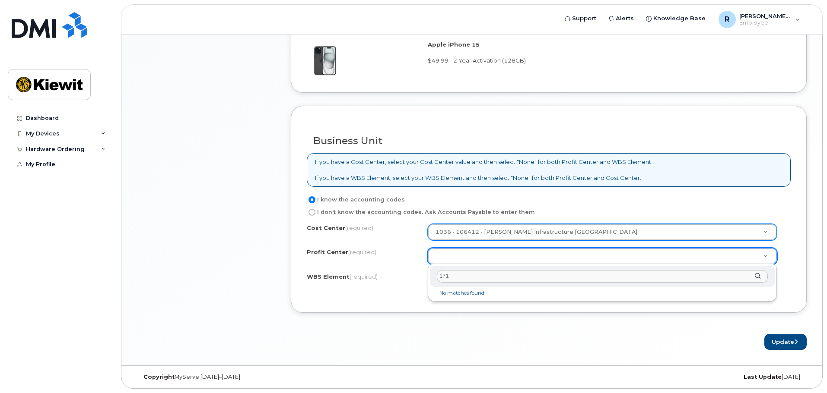
type input "1714"
drag, startPoint x: 466, startPoint y: 279, endPoint x: 421, endPoint y: 280, distance: 44.9
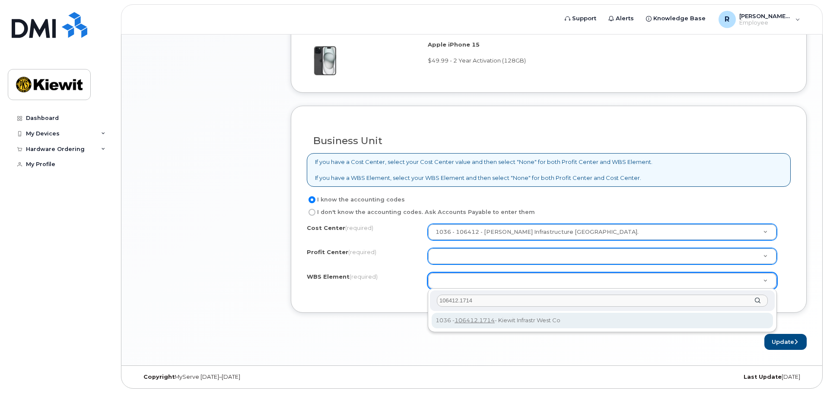
type input "106412.1714"
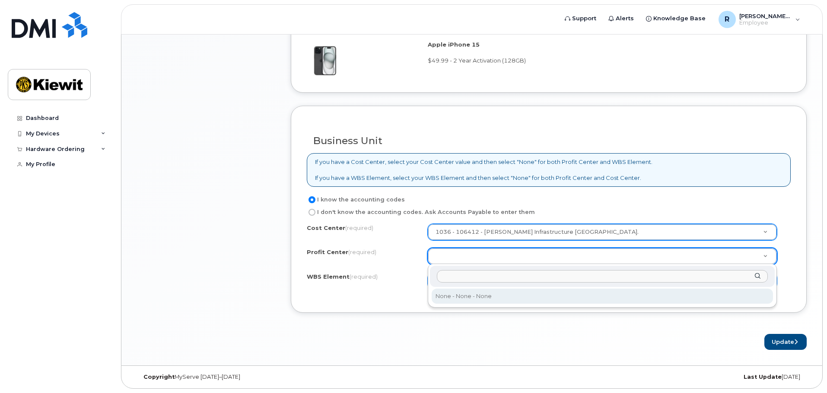
select select "None"
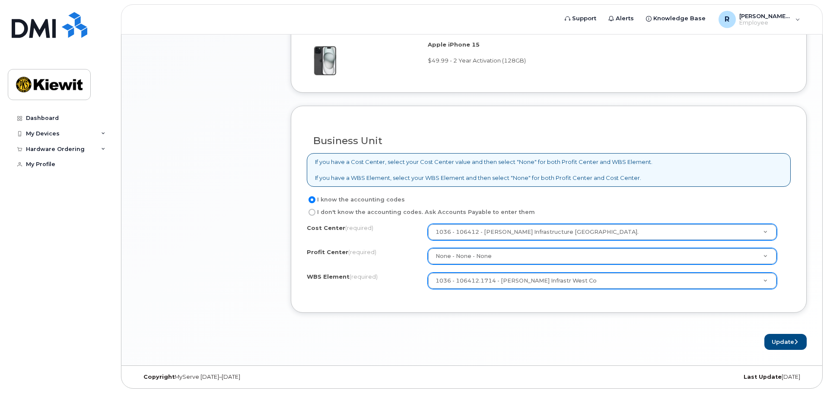
click at [605, 320] on form "Existing User Additional cost to upgrading the device Selected device is Eligib…" at bounding box center [549, 41] width 516 height 615
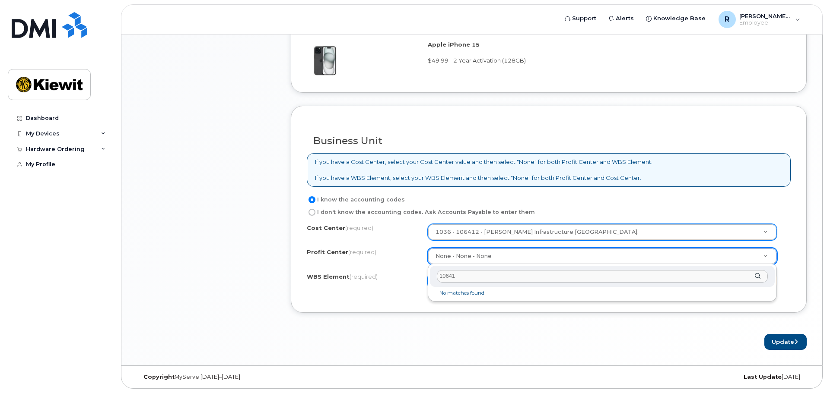
type input "106412"
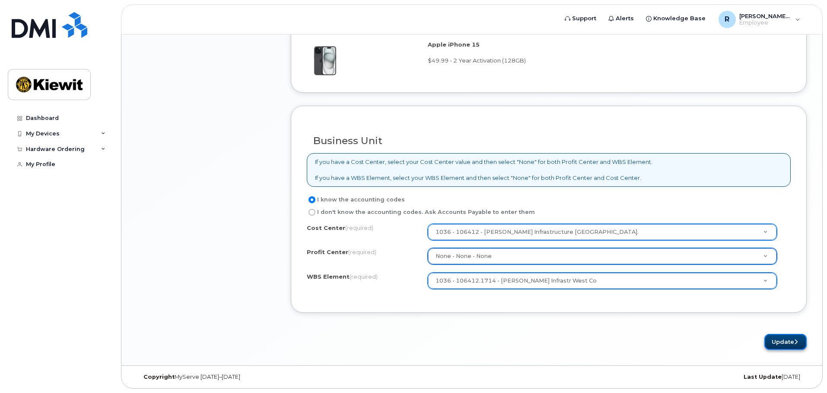
click at [774, 340] on button "Update" at bounding box center [785, 342] width 42 height 16
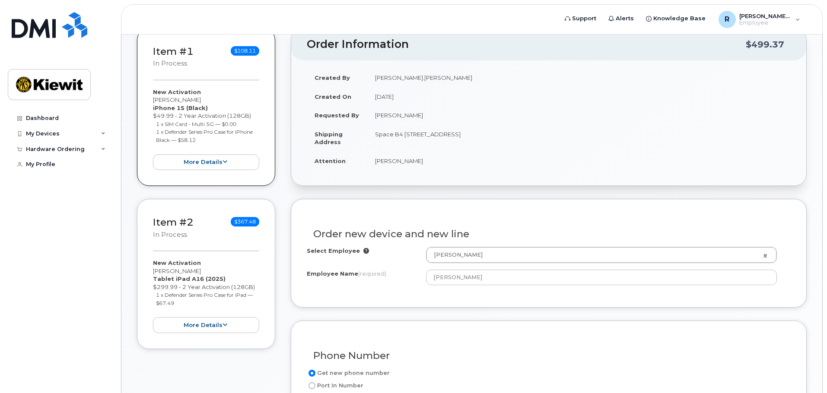
scroll to position [374, 0]
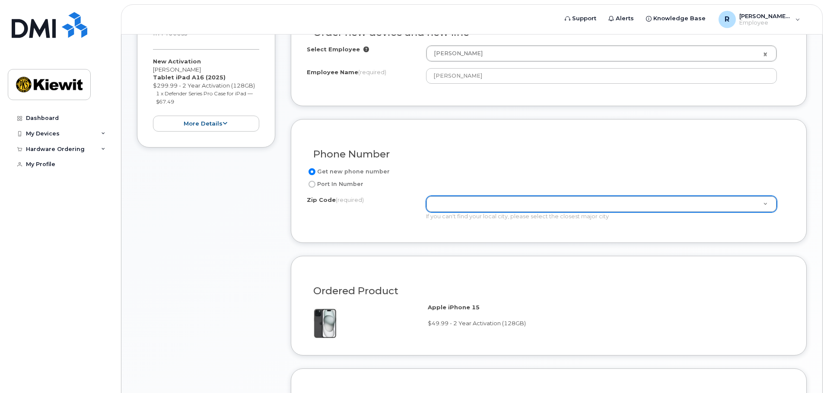
click at [514, 136] on div "Phone Number" at bounding box center [549, 151] width 484 height 32
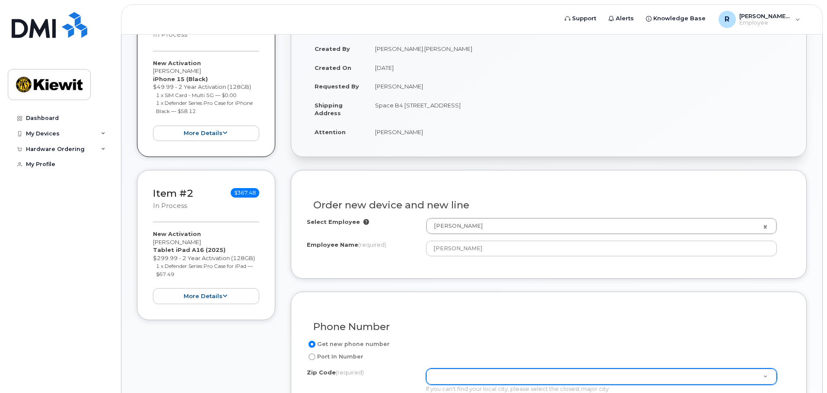
scroll to position [245, 0]
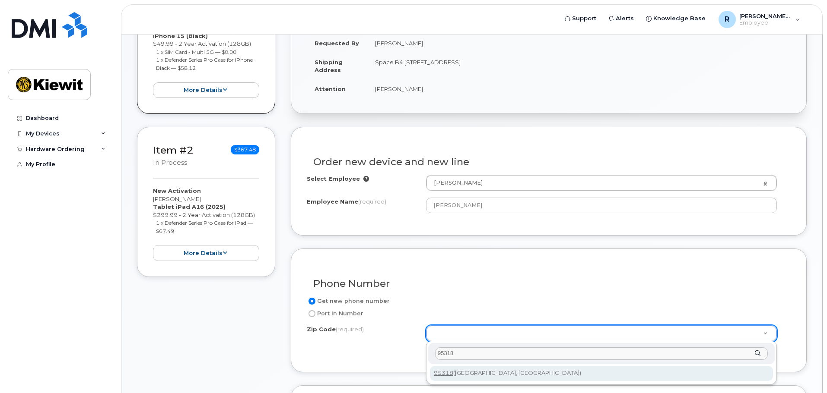
type input "95318"
type input "95318 ([GEOGRAPHIC_DATA], [GEOGRAPHIC_DATA])"
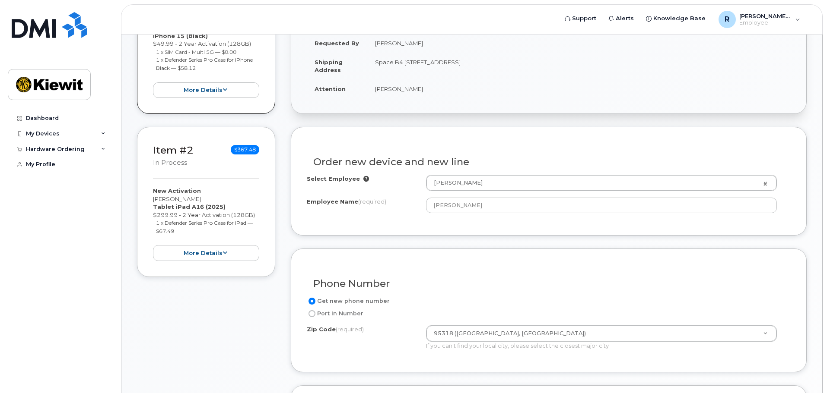
click at [374, 357] on div "Phone Number Get new phone number Port In Number Zip Code (required) 95318 ([GE…" at bounding box center [549, 311] width 516 height 124
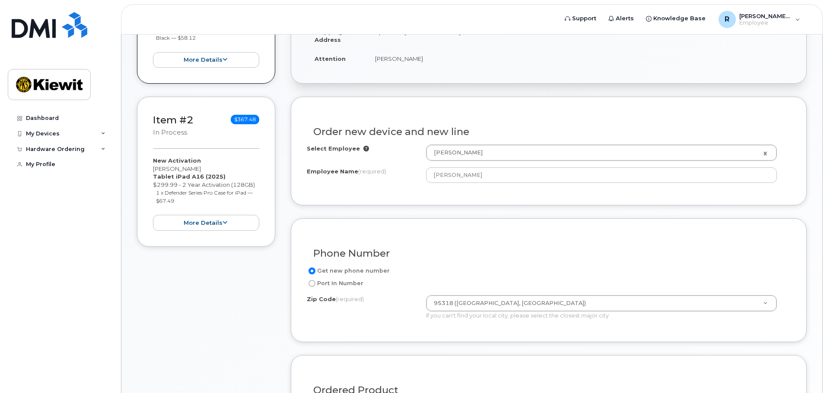
scroll to position [374, 0]
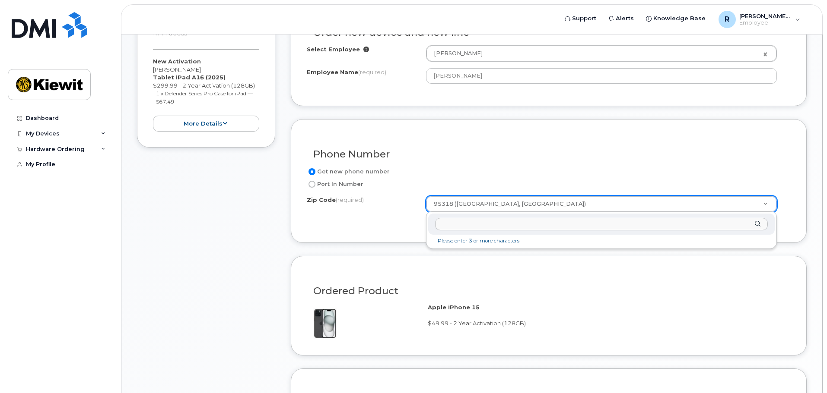
click at [672, 223] on input "Zip Code (required)" at bounding box center [601, 224] width 333 height 13
paste input "94534"
type input "94534"
type input "94534 ([GEOGRAPHIC_DATA], [GEOGRAPHIC_DATA])"
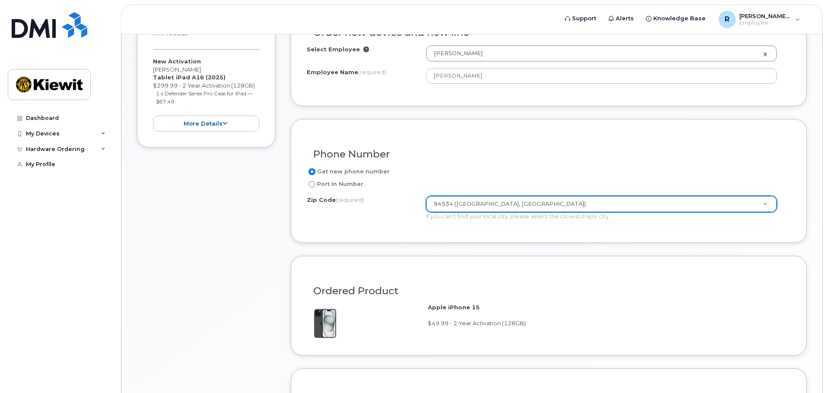
click at [634, 244] on form "Existing User Additional cost to upgrading the device Selected device is Eligib…" at bounding box center [549, 321] width 516 height 649
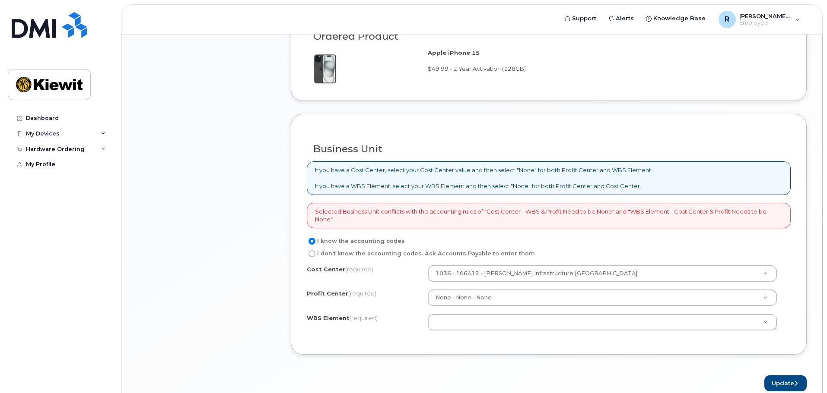
scroll to position [634, 0]
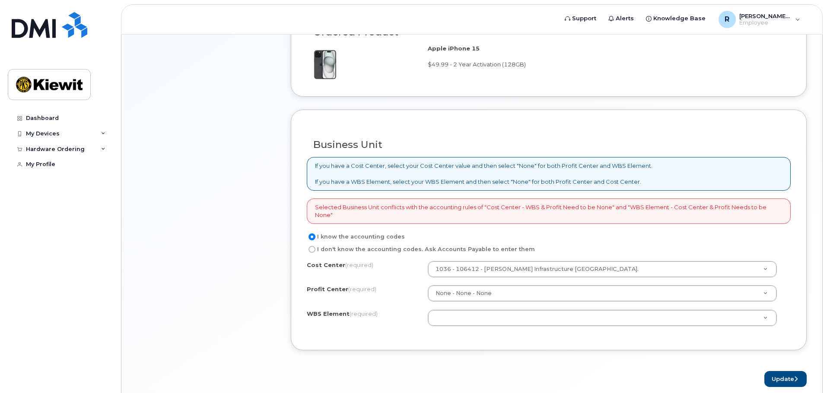
click at [461, 327] on div "Cost Center (required) 1036 - 106412 - [PERSON_NAME] Infrastructure West Co. 10…" at bounding box center [549, 297] width 484 height 73
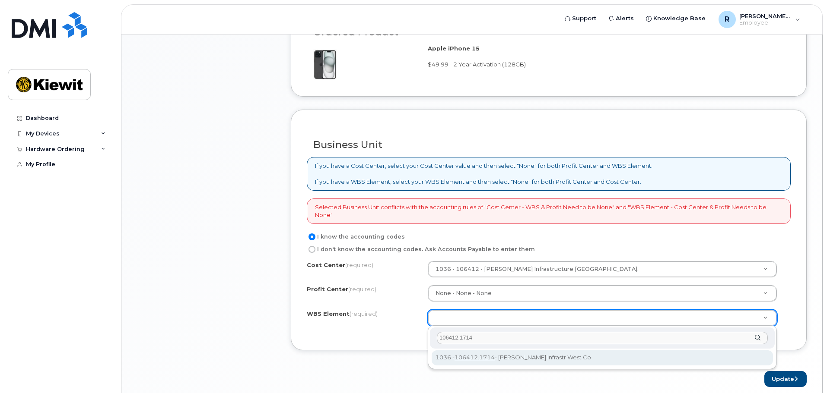
type input "106412.1714"
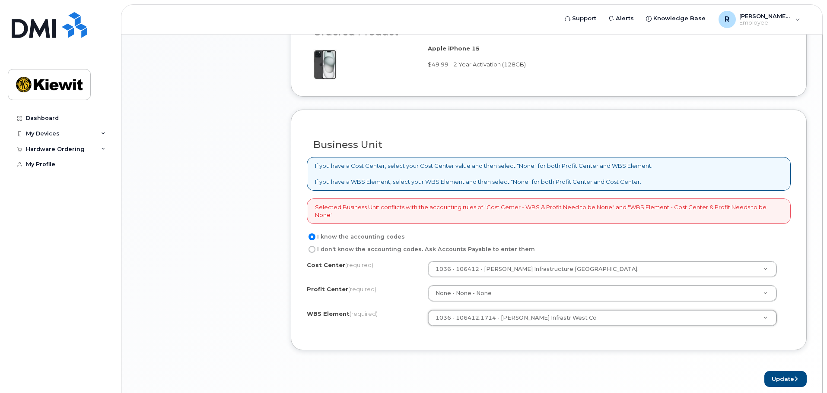
click at [549, 359] on form "Existing User Additional cost to upgrading the device Selected device is Eligib…" at bounding box center [549, 62] width 516 height 649
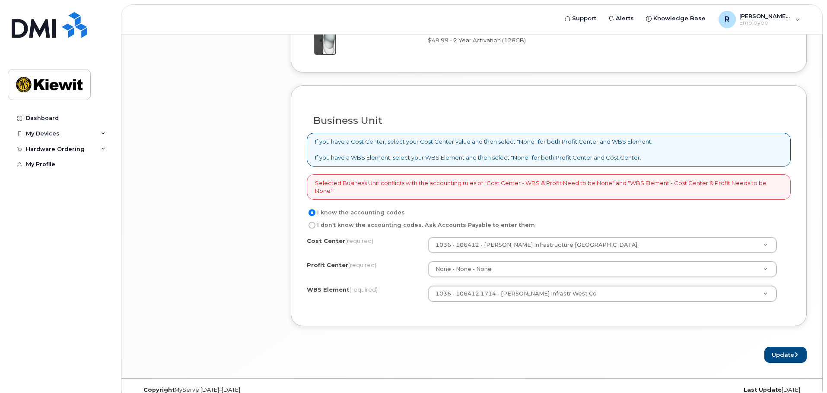
scroll to position [671, 0]
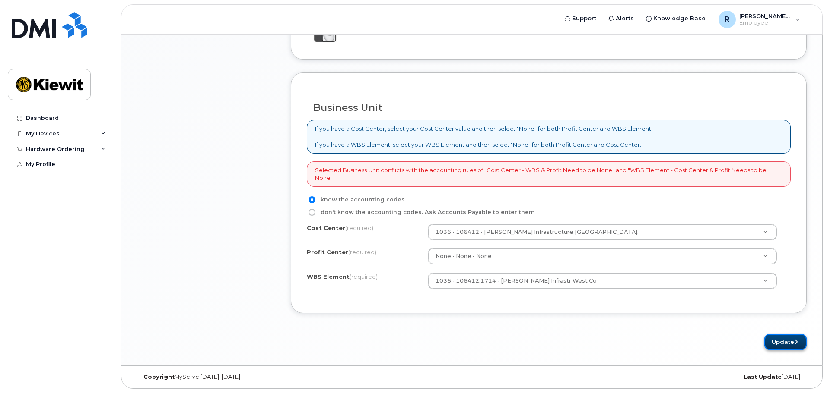
click at [781, 341] on button "Update" at bounding box center [785, 342] width 42 height 16
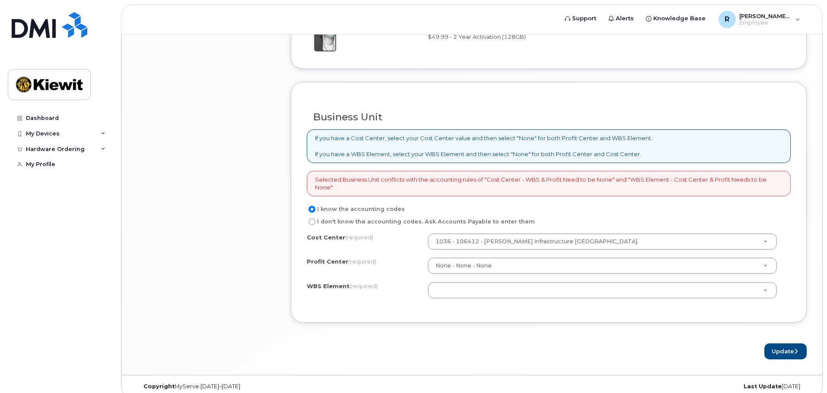
scroll to position [671, 0]
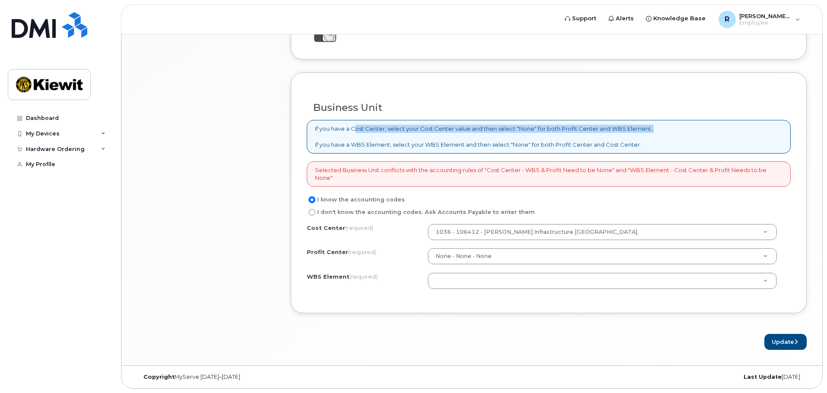
drag, startPoint x: 355, startPoint y: 131, endPoint x: 398, endPoint y: 134, distance: 42.9
click at [398, 134] on p "If you have a Cost Center, select your Cost Center value and then select "None"…" at bounding box center [483, 137] width 337 height 24
click at [398, 135] on p "If you have a Cost Center, select your Cost Center value and then select "None"…" at bounding box center [483, 137] width 337 height 24
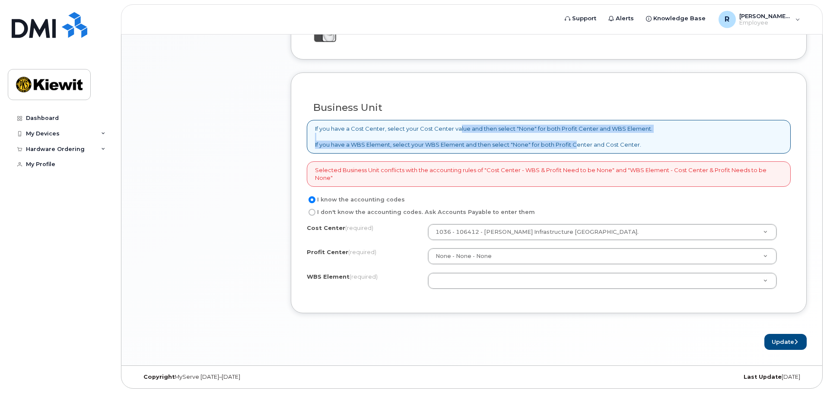
drag, startPoint x: 459, startPoint y: 130, endPoint x: 575, endPoint y: 143, distance: 116.9
click at [575, 143] on p "If you have a Cost Center, select your Cost Center value and then select "None"…" at bounding box center [483, 137] width 337 height 24
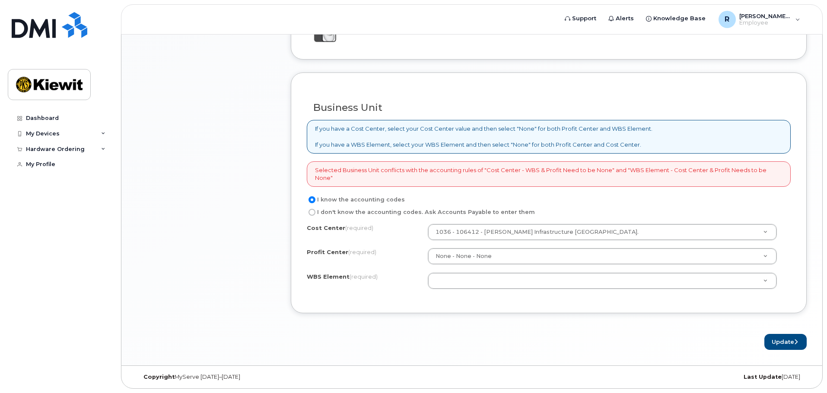
click at [412, 132] on p "If you have a Cost Center, select your Cost Center value and then select "None"…" at bounding box center [483, 137] width 337 height 24
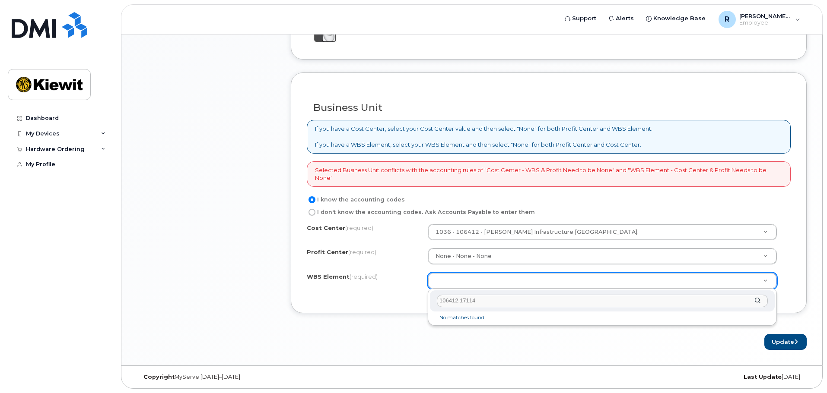
click at [469, 298] on input "106412.17114" at bounding box center [602, 301] width 331 height 13
type input "106412.1714"
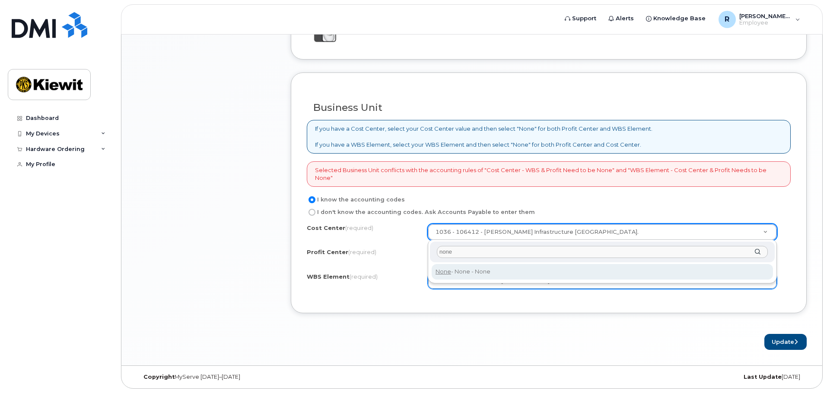
type input "none"
type input "None"
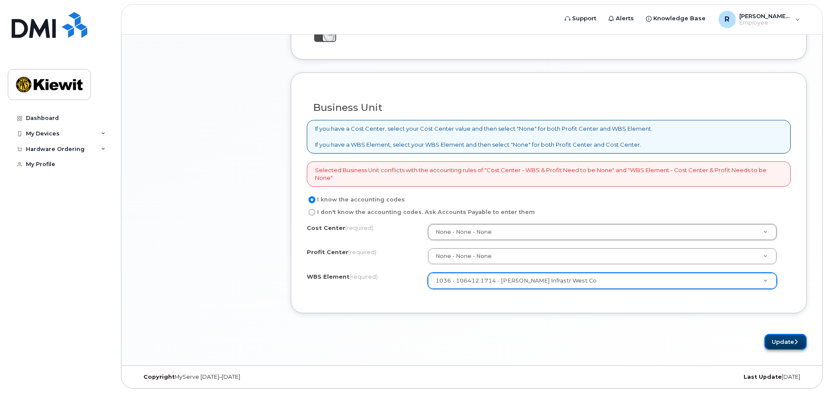
click at [790, 339] on button "Update" at bounding box center [785, 342] width 42 height 16
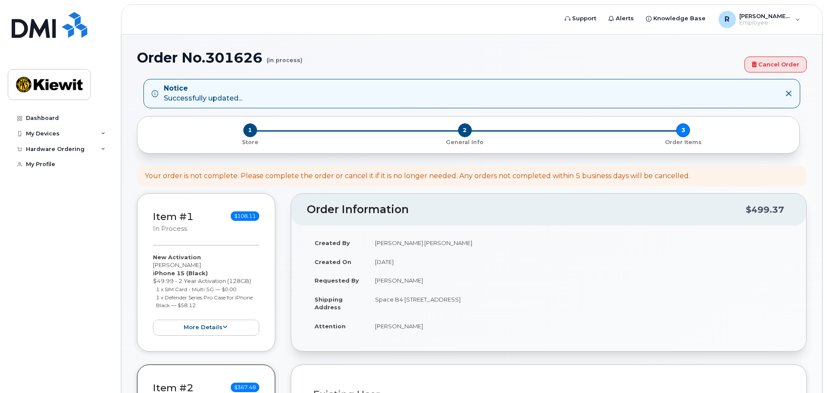
select select
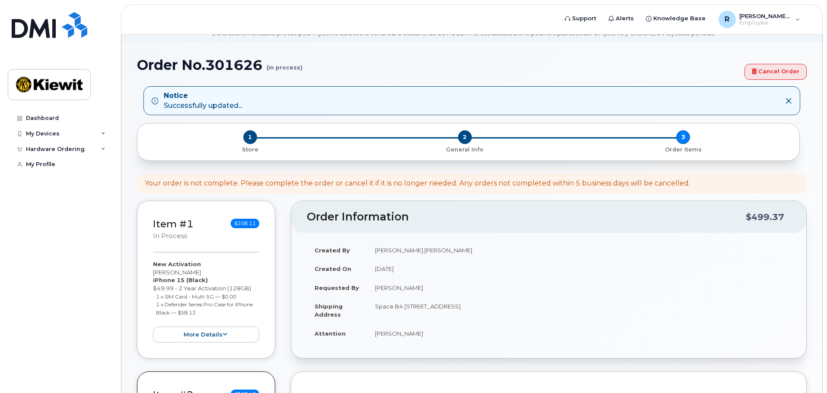
scroll to position [130, 0]
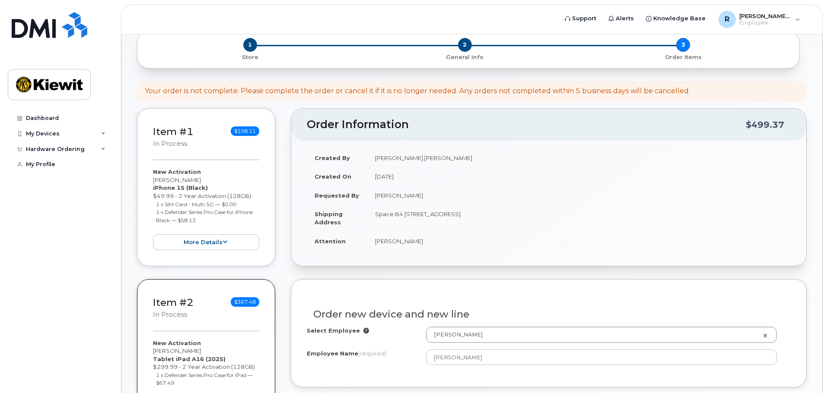
click at [244, 173] on div "New Activation [PERSON_NAME] iPhone 15 (Black) $49.99 - 2 Year Activation (128G…" at bounding box center [206, 209] width 106 height 82
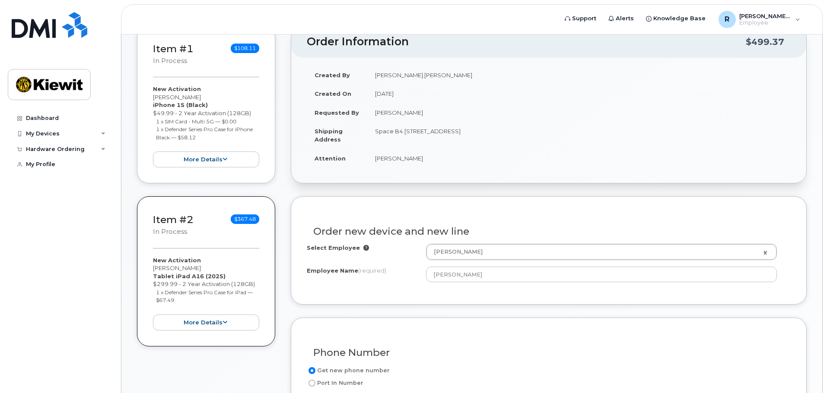
scroll to position [216, 0]
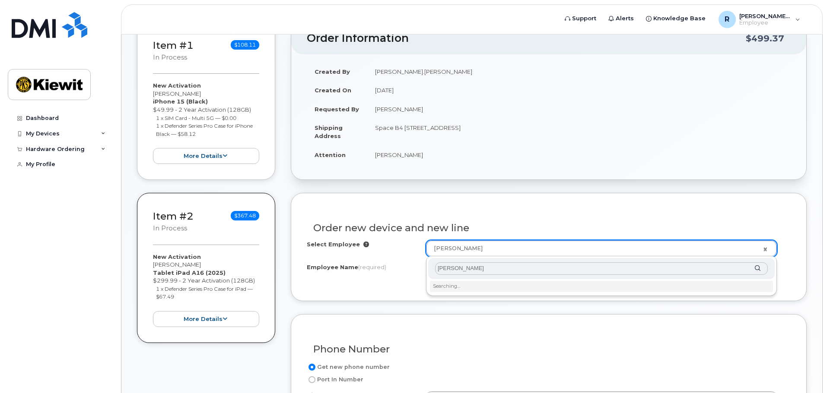
type input "[PERSON_NAME]"
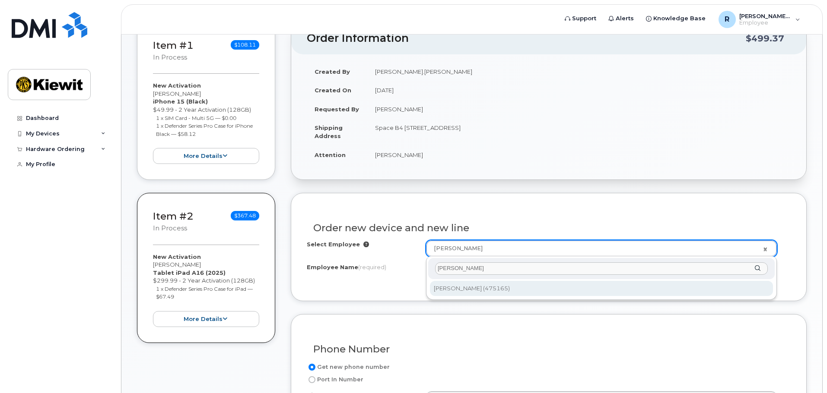
type input "2302797"
type input "[PERSON_NAME]"
type input "[STREET_ADDRESS]"
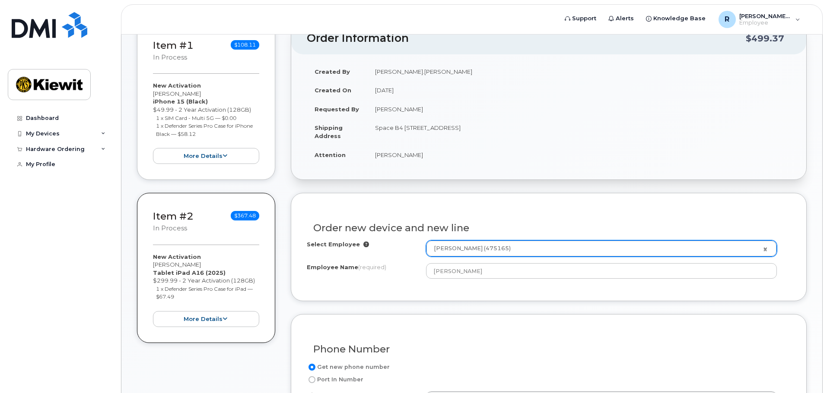
click at [518, 221] on div "Order new device and new line" at bounding box center [549, 225] width 484 height 32
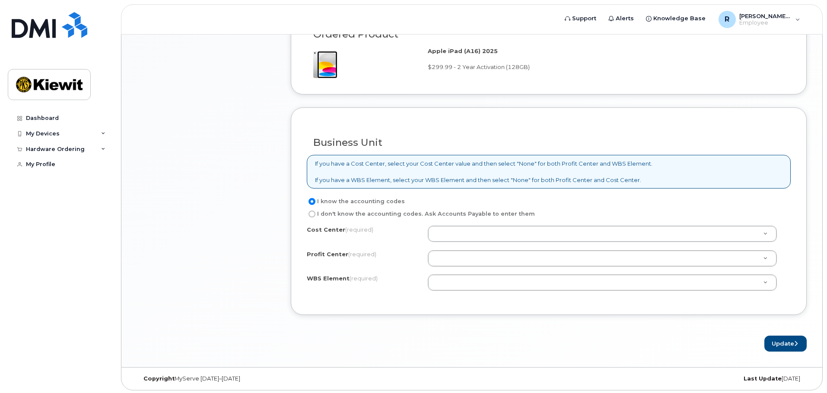
scroll to position [670, 0]
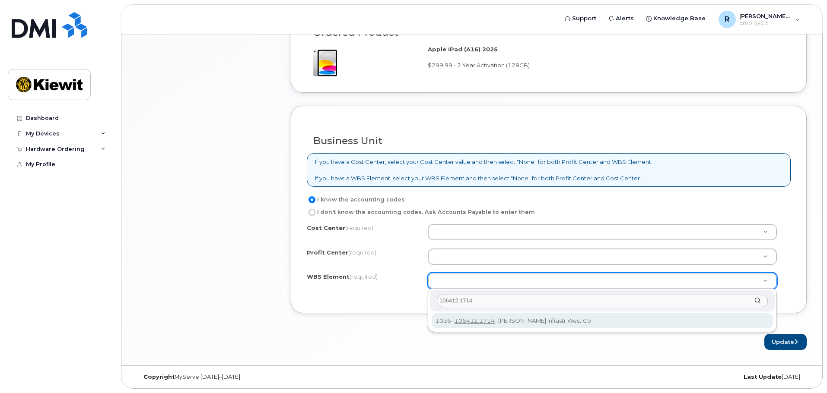
type input "106412.1714"
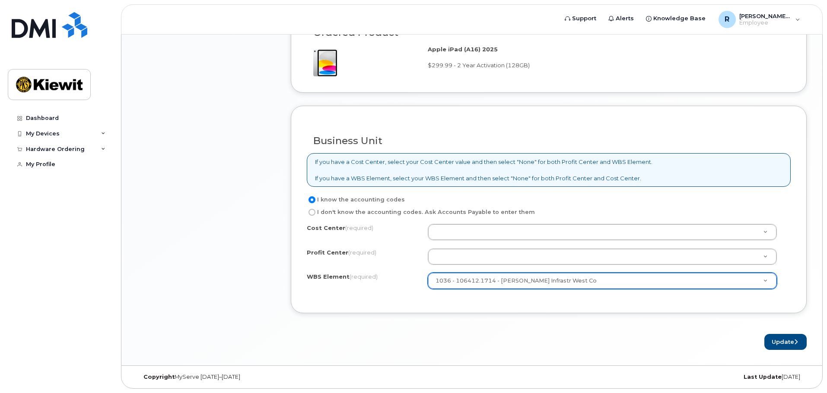
click at [501, 321] on form "Existing User Additional cost to upgrading the device Selected device is Eligib…" at bounding box center [549, 44] width 516 height 611
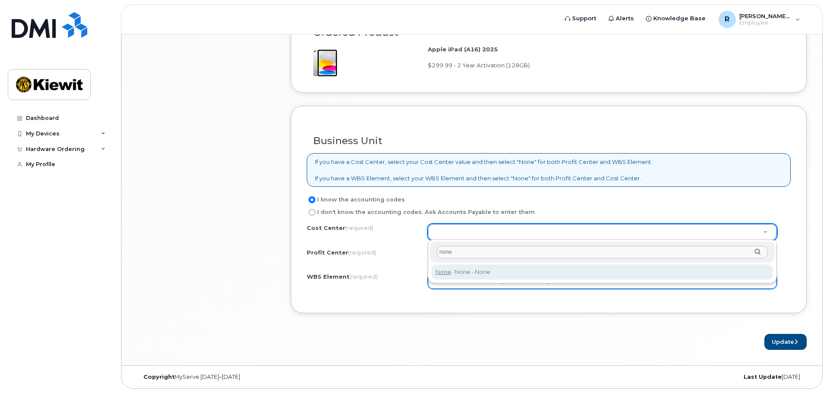
type input "none"
type input "None"
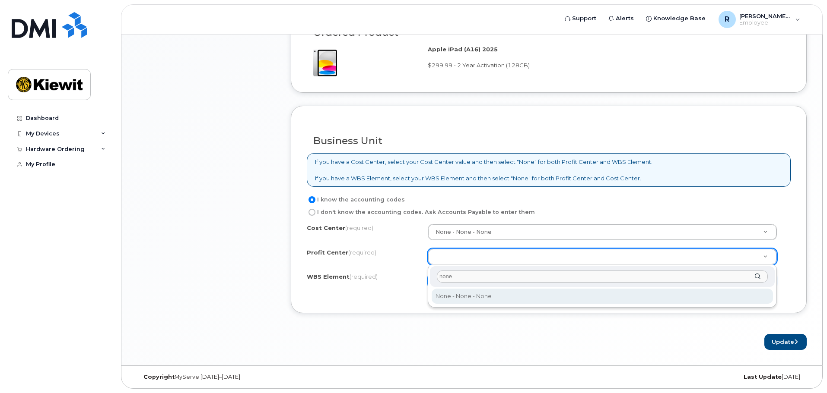
type input "none"
select select "None"
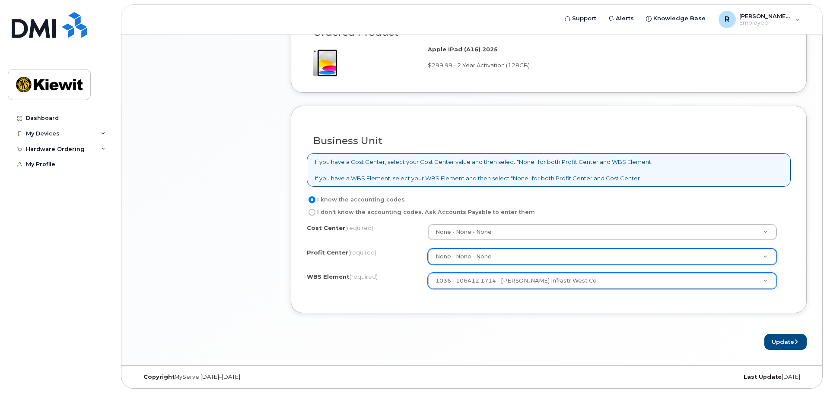
click at [482, 326] on form "Existing User Additional cost to upgrading the device Selected device is Eligib…" at bounding box center [549, 44] width 516 height 611
click at [779, 343] on button "Update" at bounding box center [785, 342] width 42 height 16
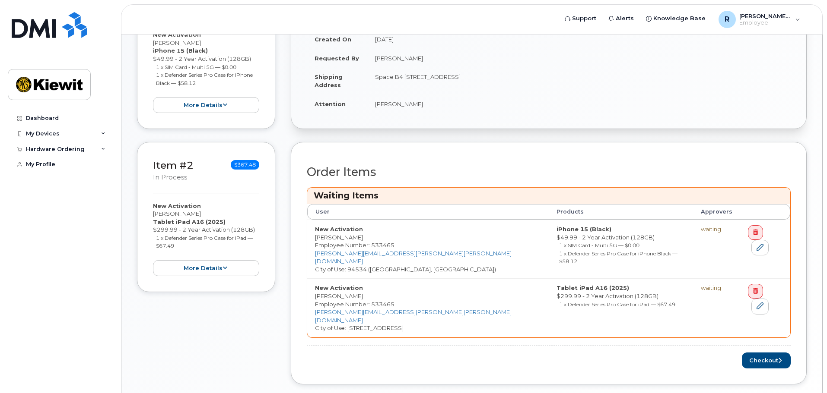
scroll to position [298, 0]
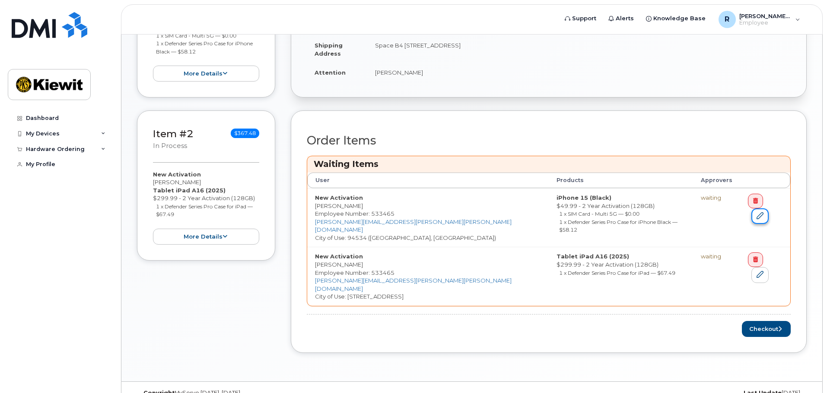
click at [768, 209] on link at bounding box center [759, 217] width 17 height 16
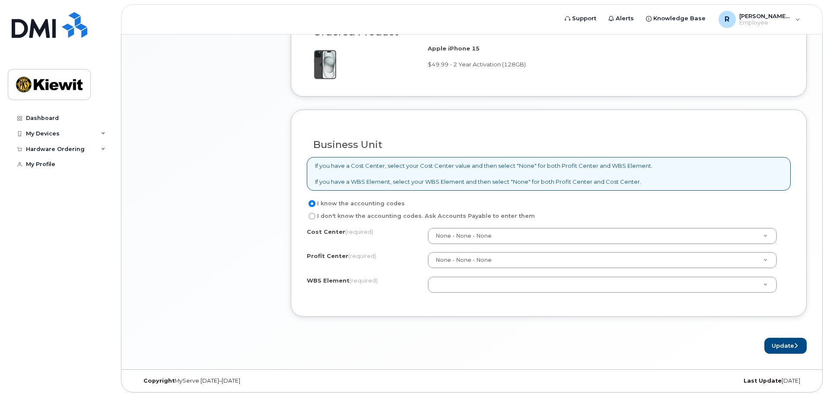
scroll to position [637, 0]
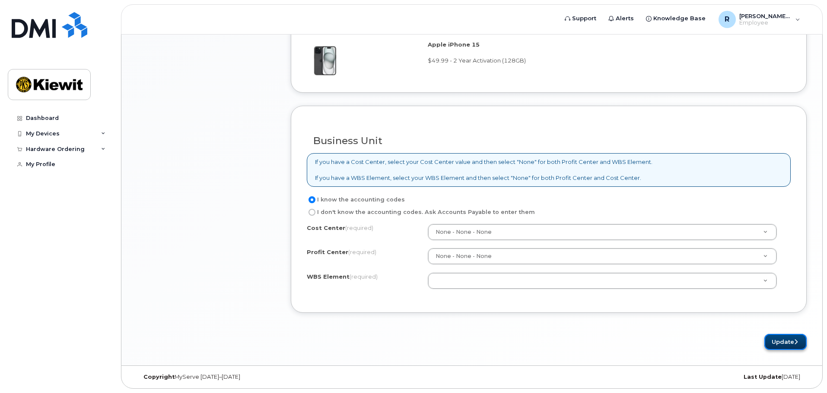
click at [790, 340] on button "Update" at bounding box center [785, 342] width 42 height 16
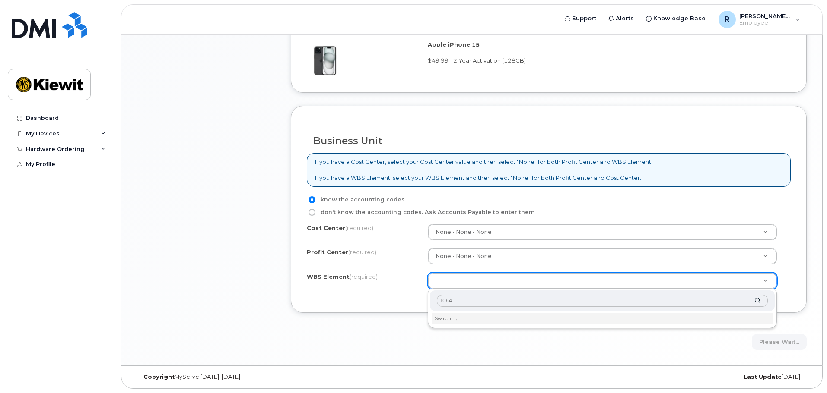
type input "1064"
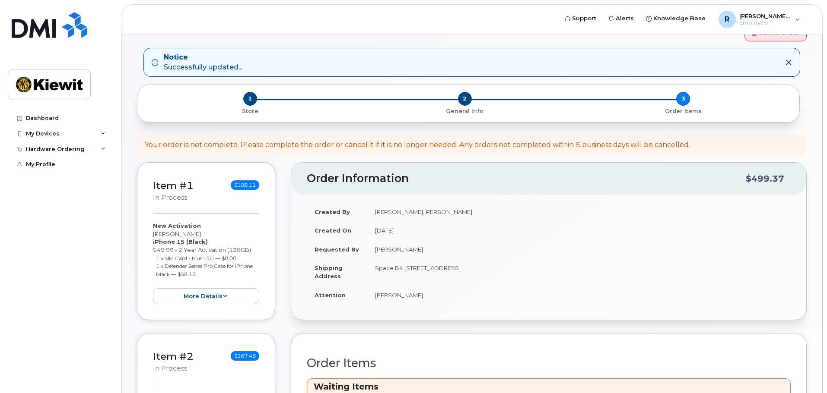
scroll to position [298, 0]
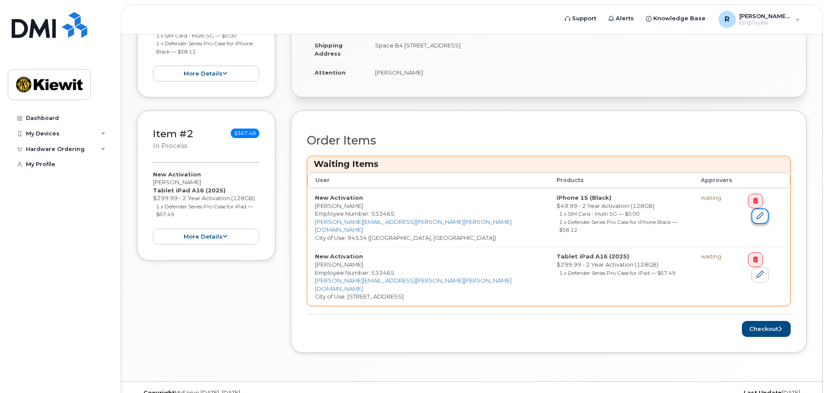
click at [763, 212] on icon at bounding box center [759, 215] width 7 height 7
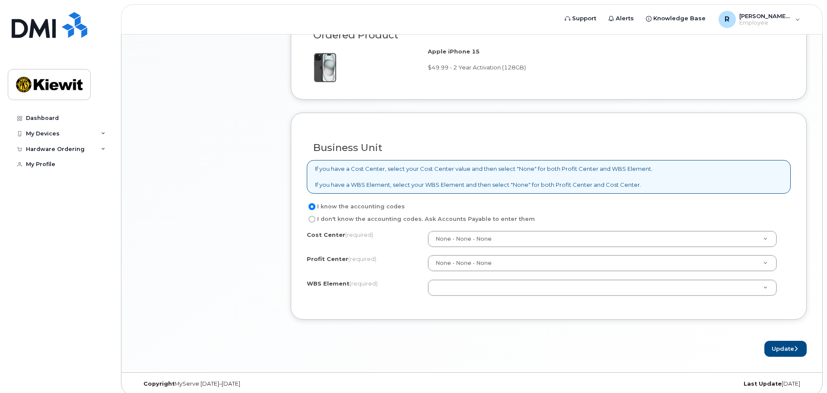
scroll to position [637, 0]
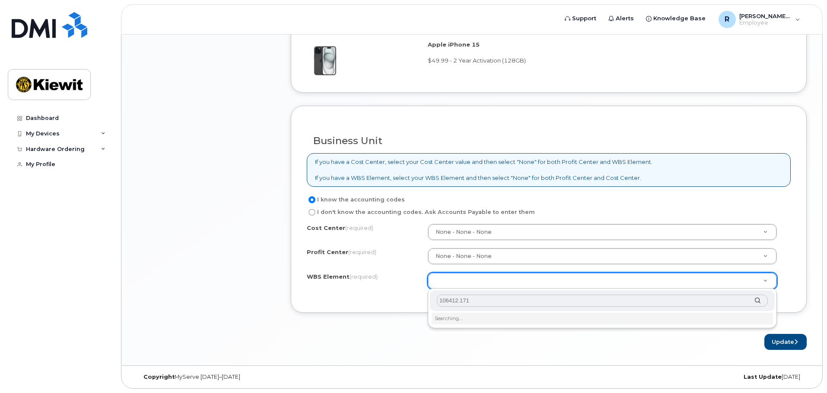
type input "106412.1714"
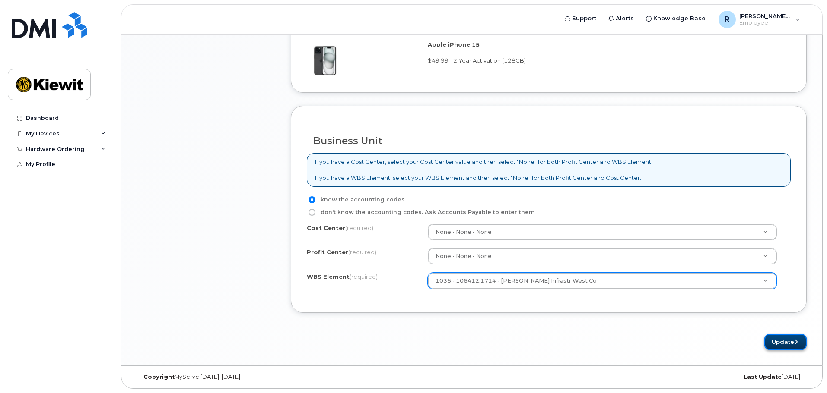
click at [781, 342] on button "Update" at bounding box center [785, 342] width 42 height 16
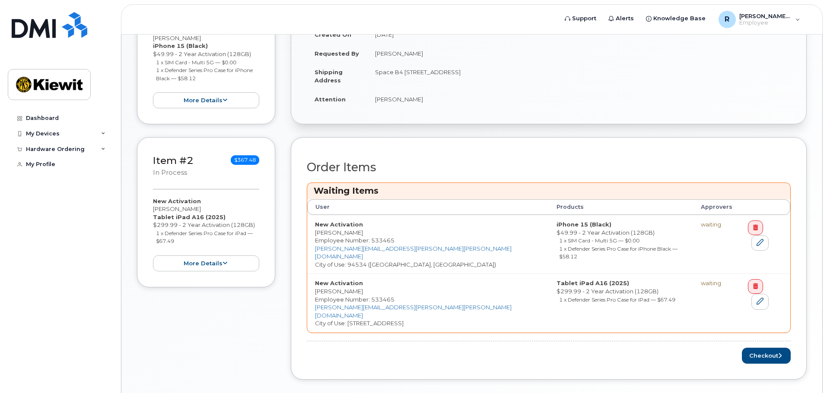
scroll to position [298, 0]
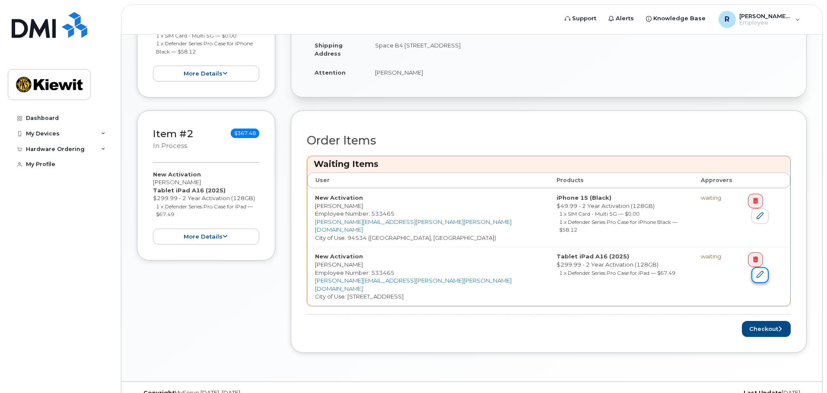
click at [768, 267] on link at bounding box center [759, 275] width 17 height 16
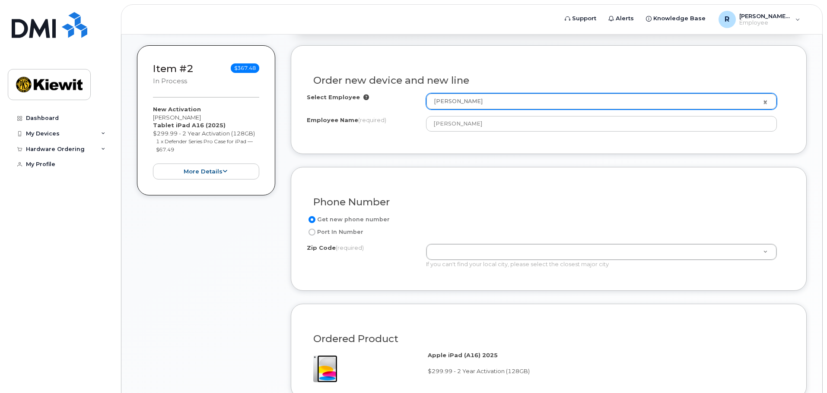
scroll to position [347, 0]
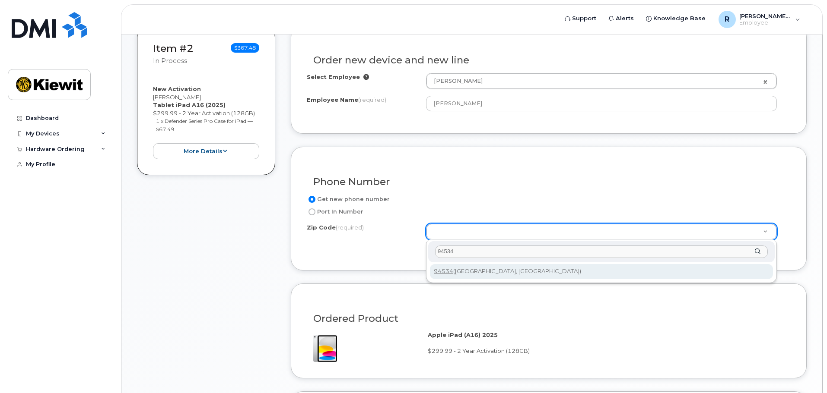
type input "94534"
type input "94534 ([GEOGRAPHIC_DATA], [GEOGRAPHIC_DATA])"
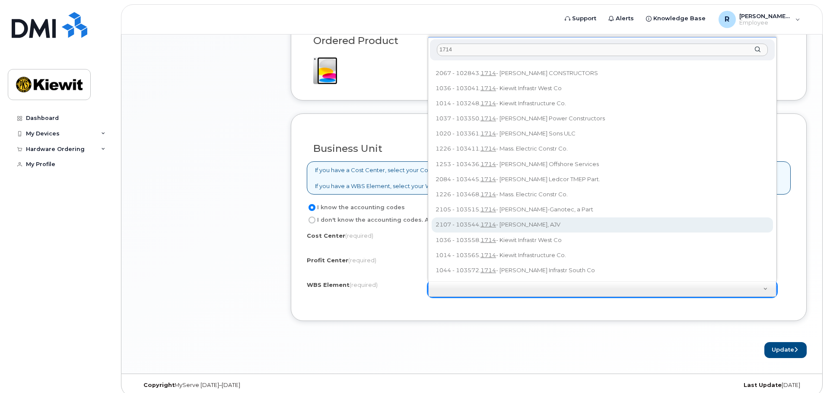
scroll to position [633, 0]
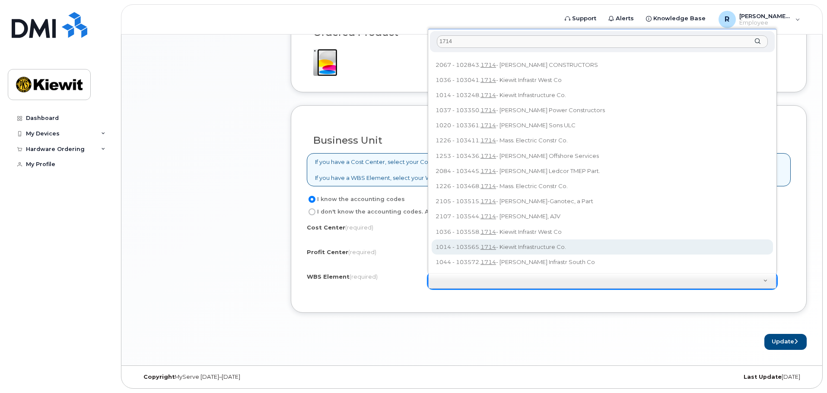
click at [438, 42] on input "1714" at bounding box center [602, 41] width 331 height 13
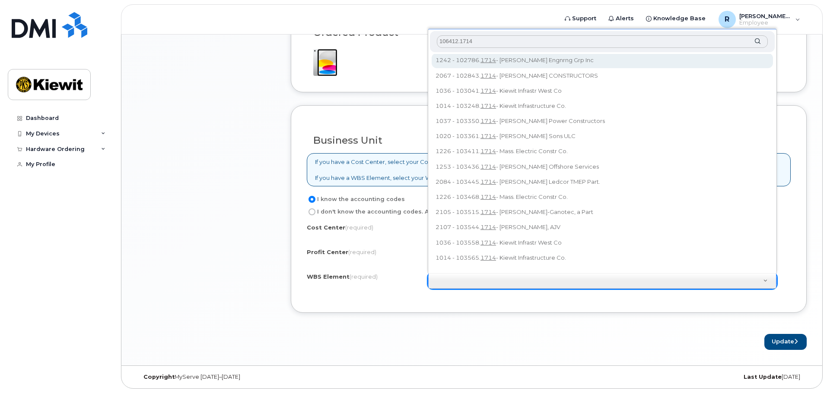
scroll to position [0, 0]
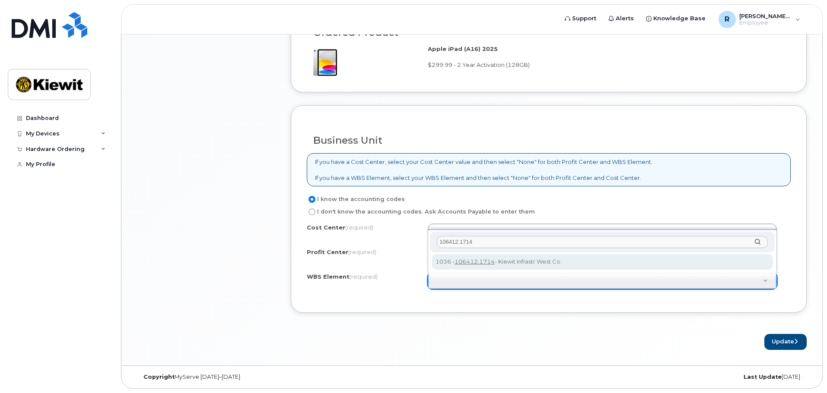
type input "106412.1714"
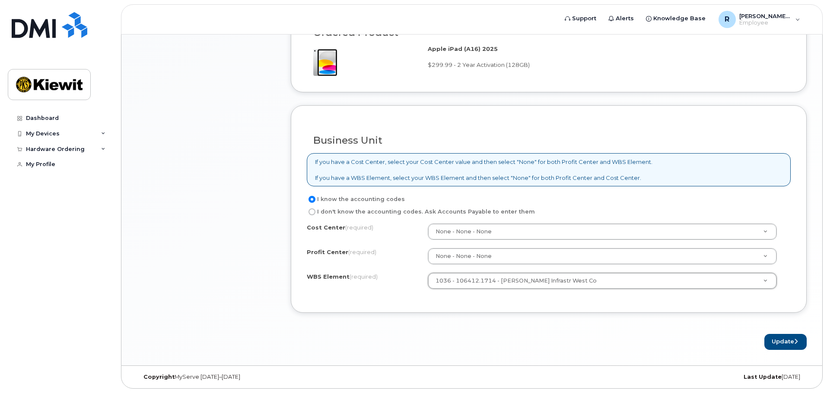
click at [522, 322] on form "Existing User Additional cost to upgrading the device Selected device is Eligib…" at bounding box center [549, 44] width 516 height 611
click at [780, 342] on button "Update" at bounding box center [785, 342] width 42 height 16
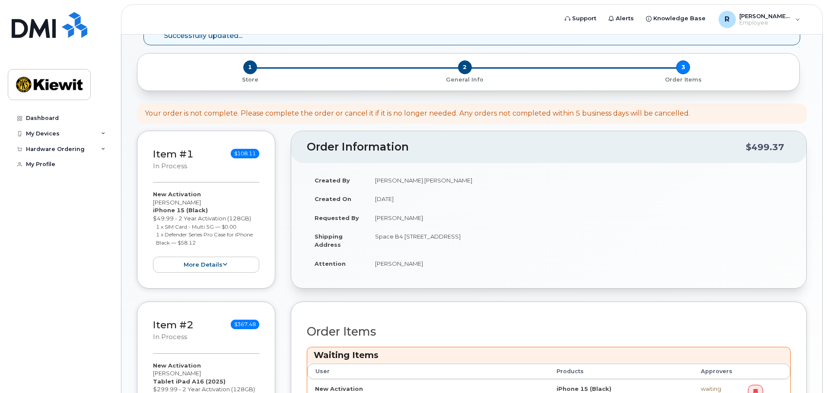
scroll to position [298, 0]
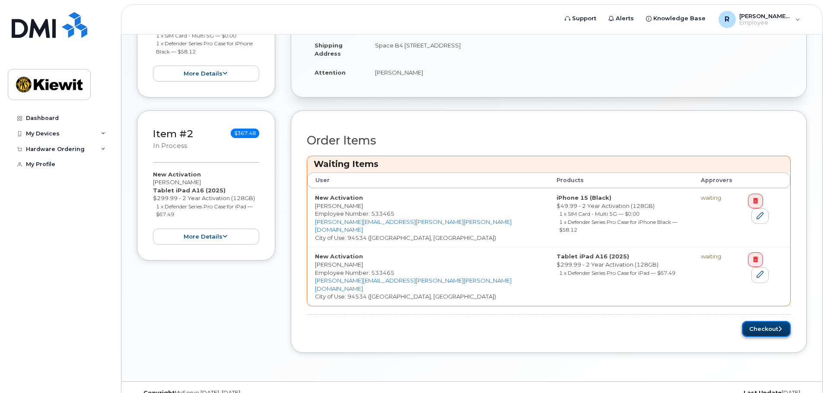
click at [761, 321] on button "Checkout" at bounding box center [766, 329] width 49 height 16
